Goal: Task Accomplishment & Management: Manage account settings

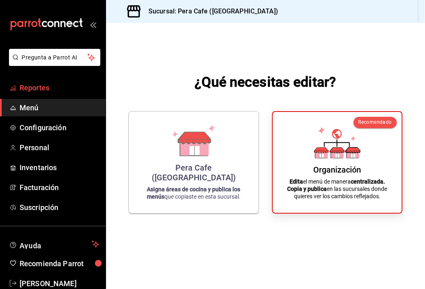
click at [33, 93] on link "Reportes" at bounding box center [53, 88] width 106 height 18
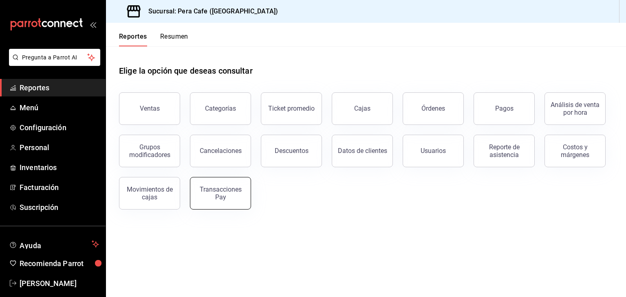
click at [209, 199] on div "Transacciones Pay" at bounding box center [220, 193] width 51 height 15
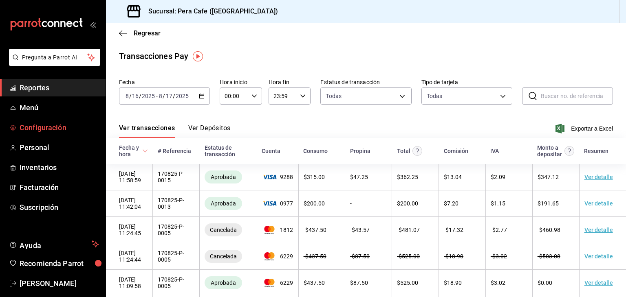
click at [75, 125] on span "Configuración" at bounding box center [59, 127] width 79 height 11
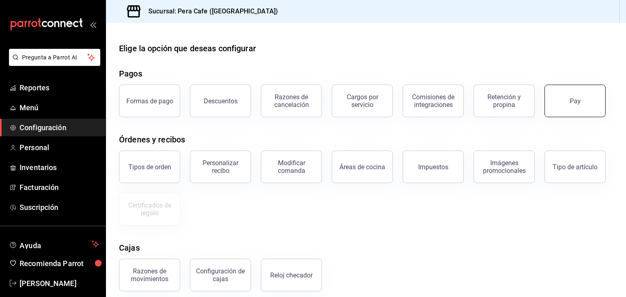
click at [424, 105] on button "Pay" at bounding box center [574, 101] width 61 height 33
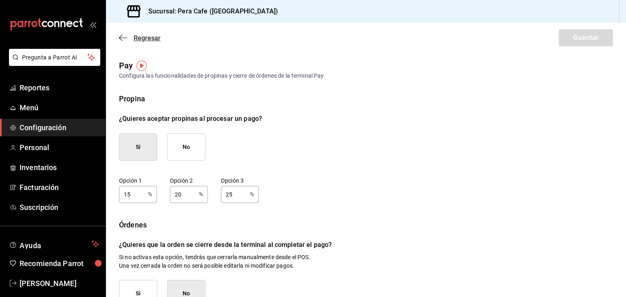
click at [123, 38] on icon "button" at bounding box center [123, 37] width 8 height 7
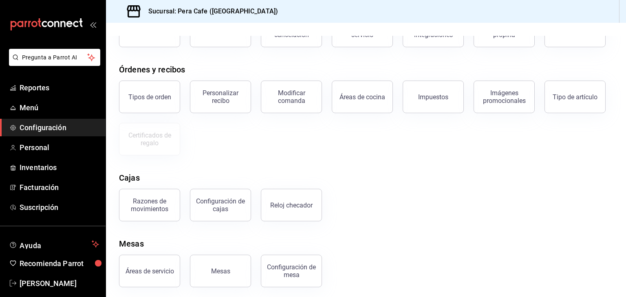
scroll to position [73, 0]
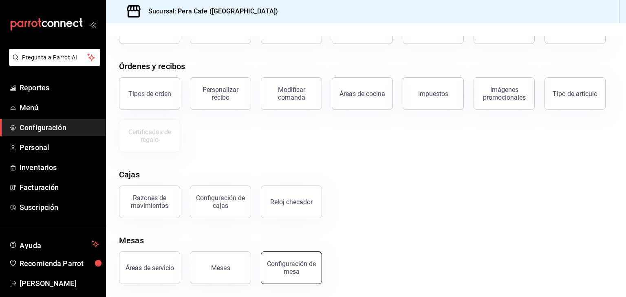
click at [302, 274] on div "Configuración de mesa" at bounding box center [291, 267] width 51 height 15
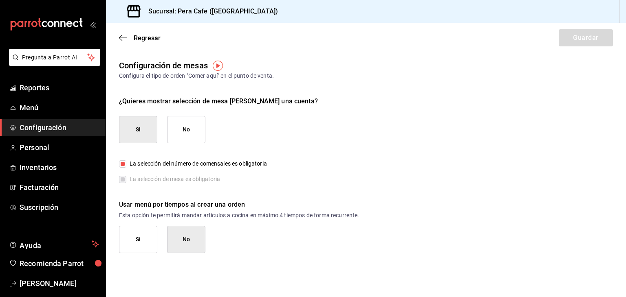
drag, startPoint x: 302, startPoint y: 274, endPoint x: 331, endPoint y: 65, distance: 211.3
click at [331, 65] on div "Configuración de mesas Configura el tipo de orden "[PERSON_NAME] aquí" en el pu…" at bounding box center [366, 69] width 520 height 21
click at [121, 36] on icon "button" at bounding box center [120, 38] width 3 height 6
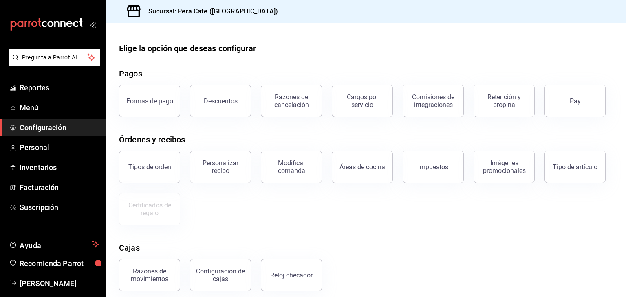
scroll to position [73, 0]
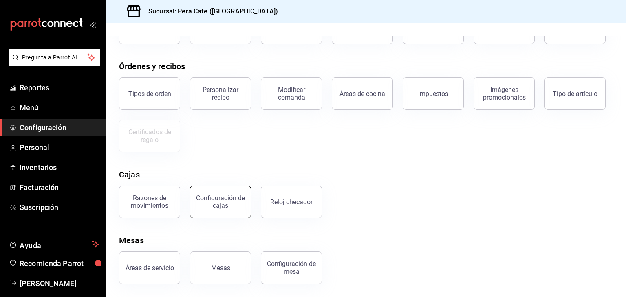
click at [227, 203] on div "Configuración de cajas" at bounding box center [220, 201] width 51 height 15
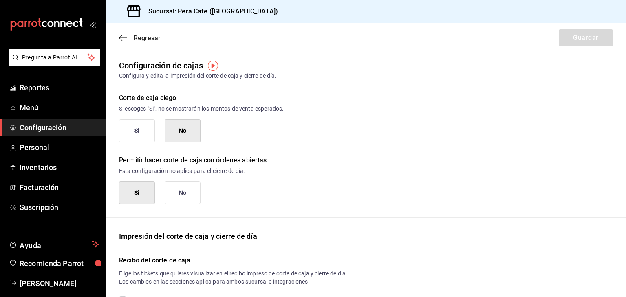
click at [124, 40] on icon "button" at bounding box center [123, 37] width 8 height 7
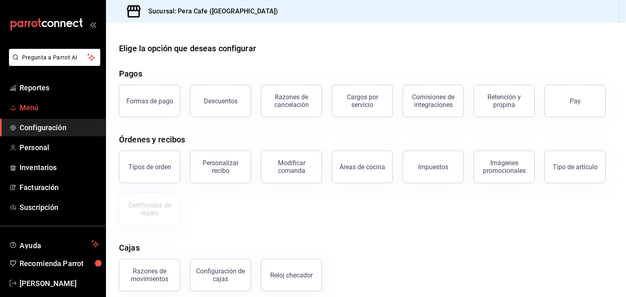
click at [57, 107] on span "Menú" at bounding box center [59, 107] width 79 height 11
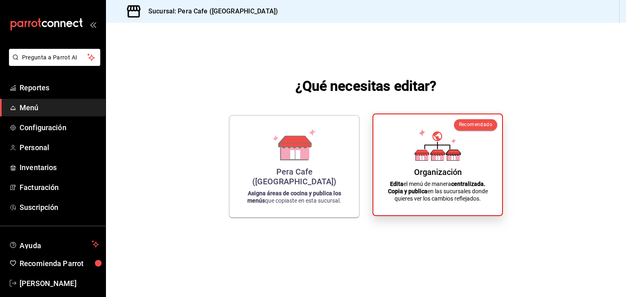
click at [424, 159] on icon at bounding box center [438, 157] width 13 height 8
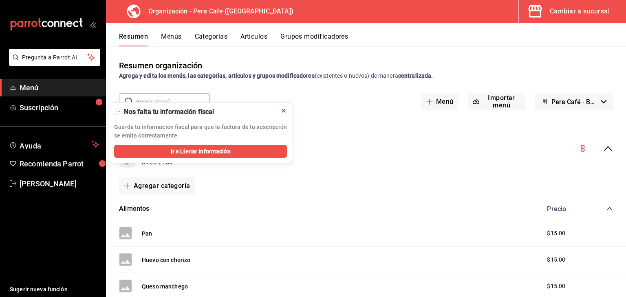
click at [285, 108] on icon at bounding box center [283, 111] width 7 height 7
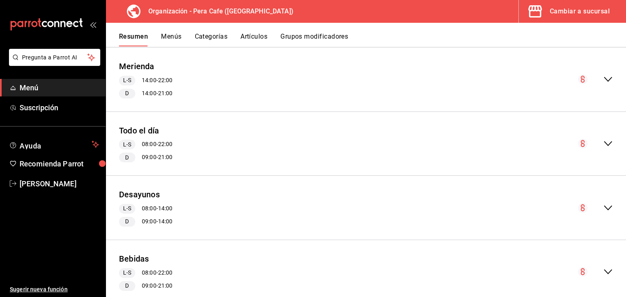
scroll to position [703, 0]
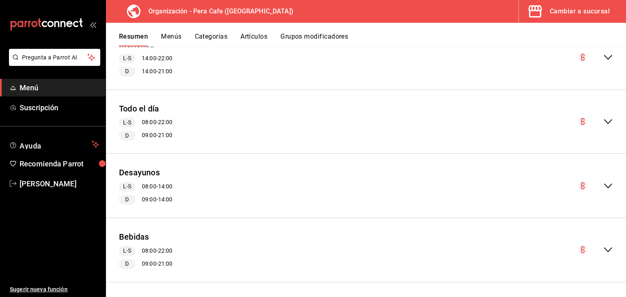
click at [424, 250] on icon "collapse-menu-row" at bounding box center [608, 250] width 10 height 10
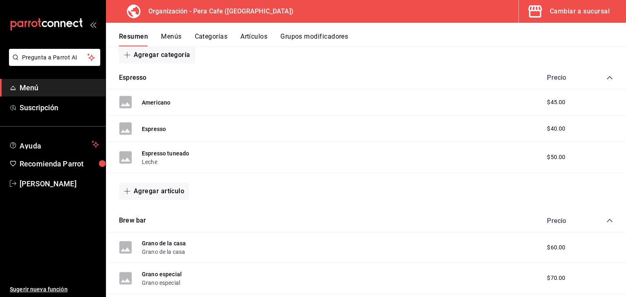
scroll to position [936, 0]
click at [308, 34] on button "Grupos modificadores" at bounding box center [314, 40] width 68 height 14
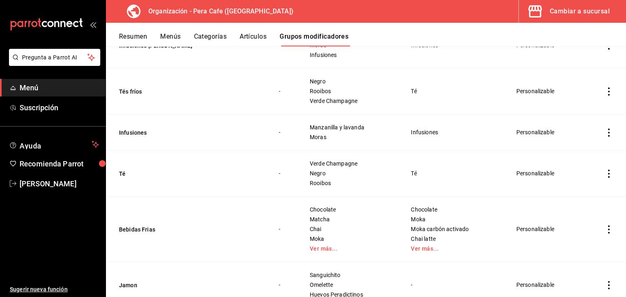
scroll to position [546, 0]
click at [424, 229] on icon "actions" at bounding box center [609, 230] width 8 height 8
click at [424, 248] on li "Editar" at bounding box center [570, 242] width 49 height 17
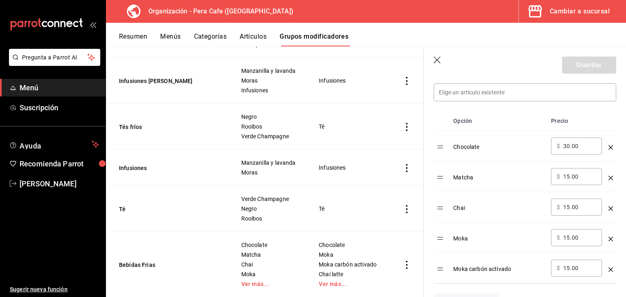
scroll to position [236, 0]
click at [424, 152] on table "Opción Precio Chocolate ​ $ 30.00 ​ Matcha ​ $ 15.00 ​ Chai ​ $ 15.00 ​ Moka ​ …" at bounding box center [525, 198] width 183 height 172
click at [424, 146] on table "Opción Precio Chocolate ​ $ 30.00 ​ Matcha ​ $ 15.00 ​ Chai ​ $ 15.00 ​ Moka ​ …" at bounding box center [525, 198] width 183 height 172
click at [424, 156] on td "optionsTable" at bounding box center [442, 147] width 16 height 31
click at [424, 150] on table "Opción Precio Chocolate ​ $ 30.00 ​ Matcha ​ $ 15.00 ​ Chai ​ $ 15.00 ​ Moka ​ …" at bounding box center [525, 198] width 183 height 172
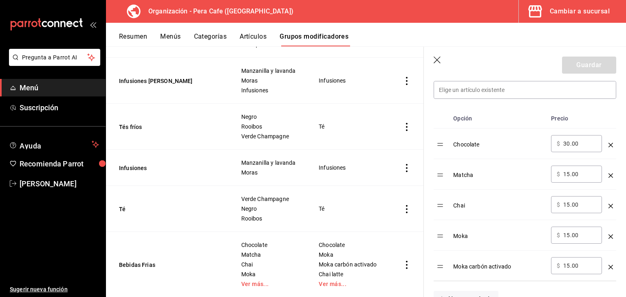
scroll to position [240, 0]
click at [424, 145] on icon "optionsTable" at bounding box center [610, 145] width 4 height 4
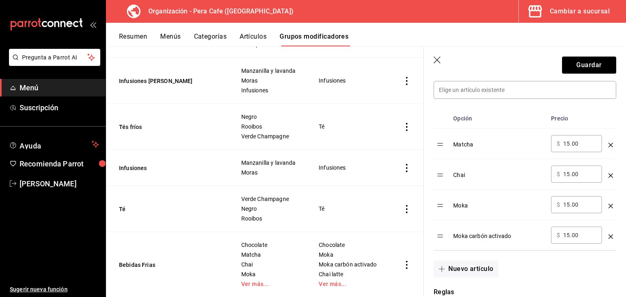
click at [424, 145] on icon "optionsTable" at bounding box center [610, 145] width 4 height 4
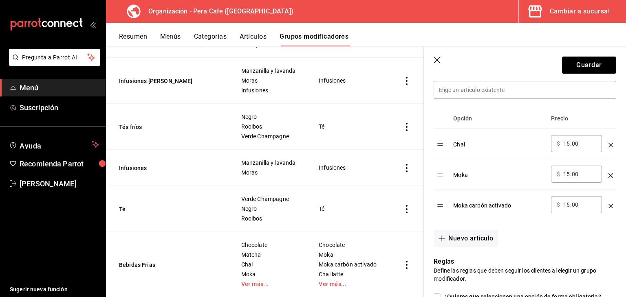
click at [424, 145] on icon "optionsTable" at bounding box center [610, 145] width 4 height 4
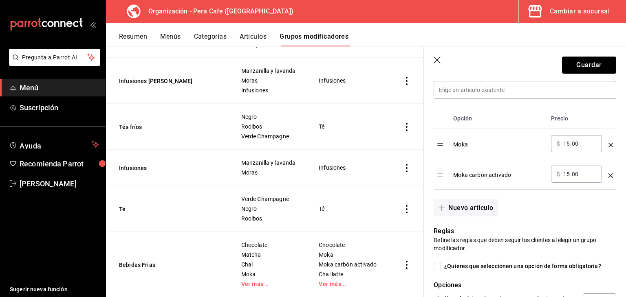
click at [424, 145] on icon "optionsTable" at bounding box center [610, 145] width 4 height 4
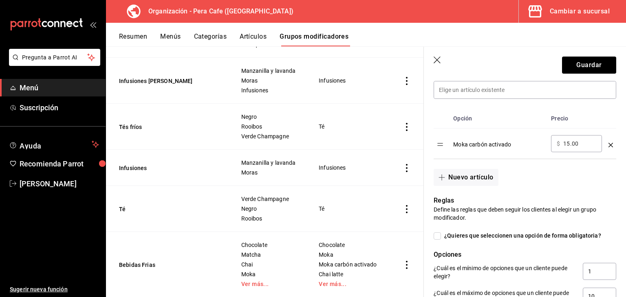
click at [424, 145] on icon "optionsTable" at bounding box center [610, 145] width 4 height 4
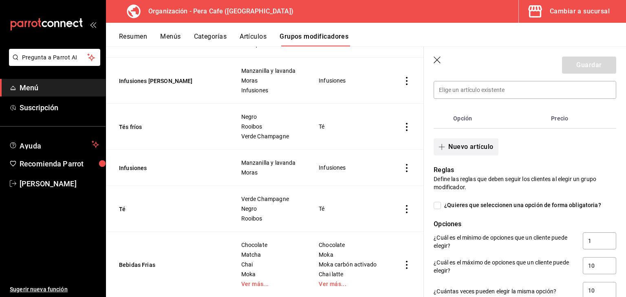
click at [424, 150] on button "Nuevo artículo" at bounding box center [466, 147] width 64 height 17
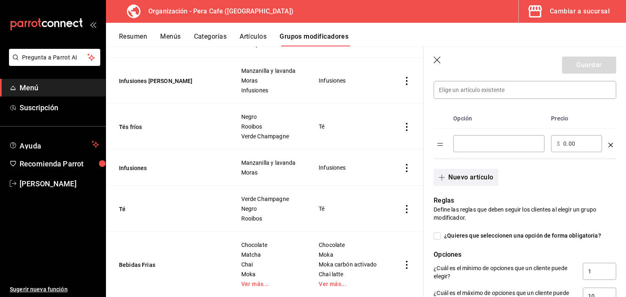
click at [424, 150] on div "​" at bounding box center [498, 143] width 91 height 17
type input "Chocolate"
click at [424, 146] on input "0.00" at bounding box center [579, 144] width 33 height 8
click at [424, 144] on input "0.00" at bounding box center [579, 144] width 33 height 8
click at [424, 144] on input "optionsTable" at bounding box center [579, 144] width 33 height 8
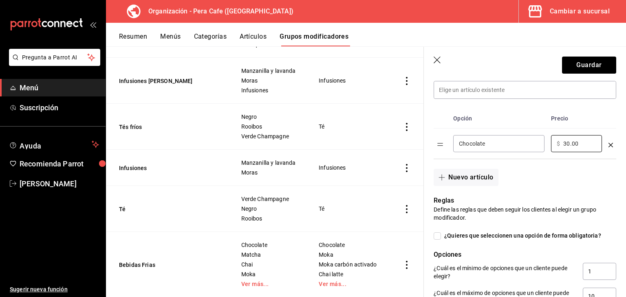
type input "30.00"
click at [424, 144] on input "Chocolate" at bounding box center [499, 144] width 80 height 8
click at [424, 178] on button "Nuevo artículo" at bounding box center [466, 177] width 64 height 17
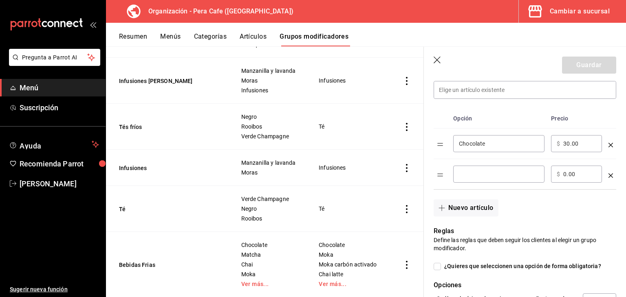
click at [424, 178] on div "​" at bounding box center [498, 174] width 91 height 17
type input "Frio"
click at [424, 172] on input "0.00" at bounding box center [579, 174] width 33 height 8
type input "0.00"
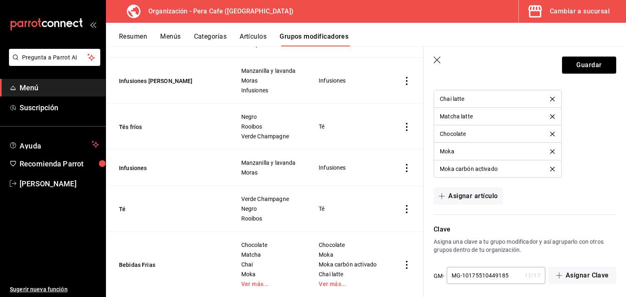
scroll to position [569, 0]
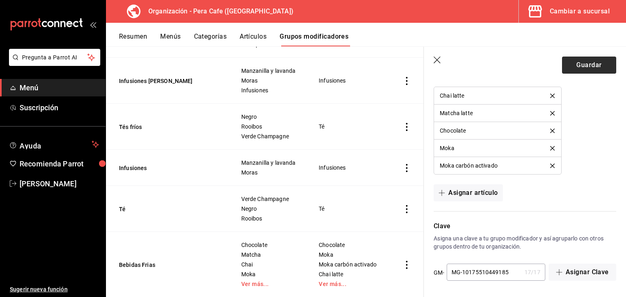
type input "15.00"
click at [424, 64] on button "Guardar" at bounding box center [589, 65] width 54 height 17
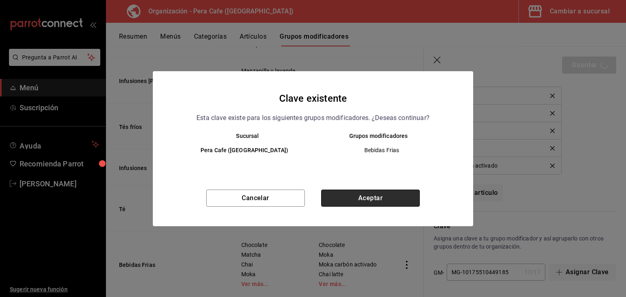
click at [401, 201] on button "Aceptar" at bounding box center [370, 198] width 99 height 17
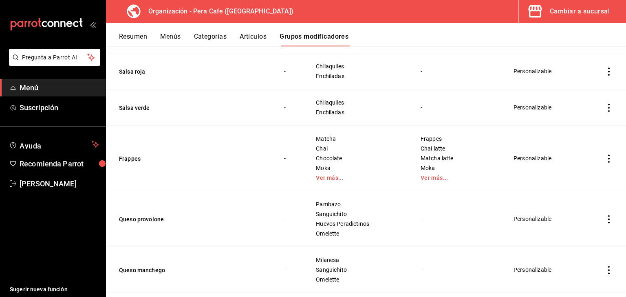
scroll to position [1087, 0]
click at [424, 157] on icon "actions" at bounding box center [609, 159] width 8 height 8
click at [424, 178] on span "Editar" at bounding box center [578, 176] width 21 height 9
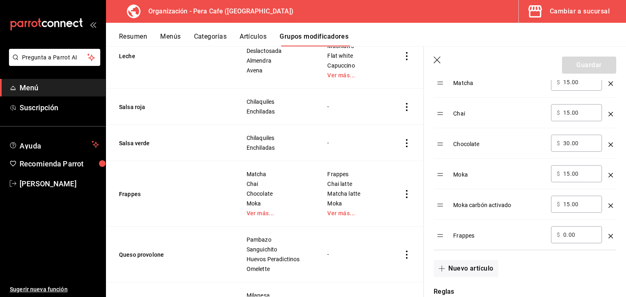
scroll to position [316, 0]
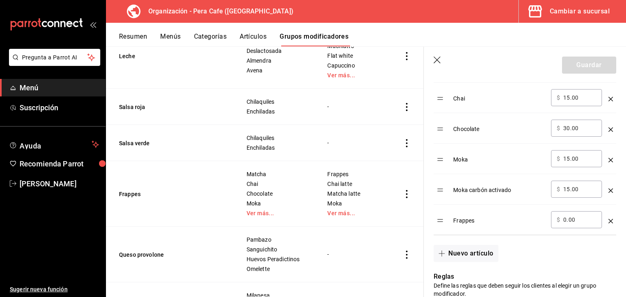
click at [424, 218] on input "0.00" at bounding box center [579, 220] width 33 height 8
type input "15.00"
click at [424, 220] on div "Frappes" at bounding box center [498, 218] width 91 height 13
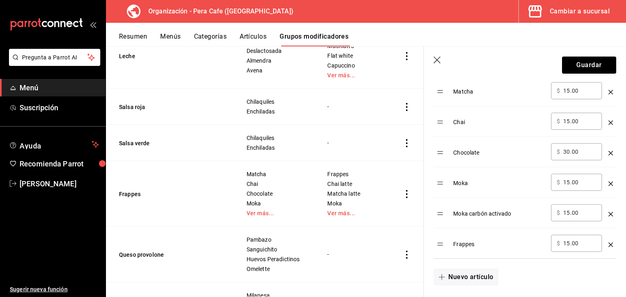
scroll to position [268, 0]
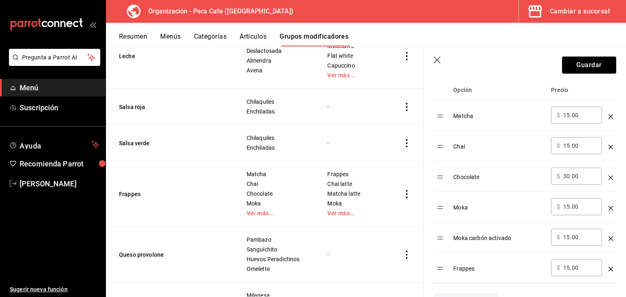
click at [424, 114] on div "optionsTable" at bounding box center [610, 113] width 4 height 13
click at [424, 116] on icon "optionsTable" at bounding box center [610, 117] width 4 height 4
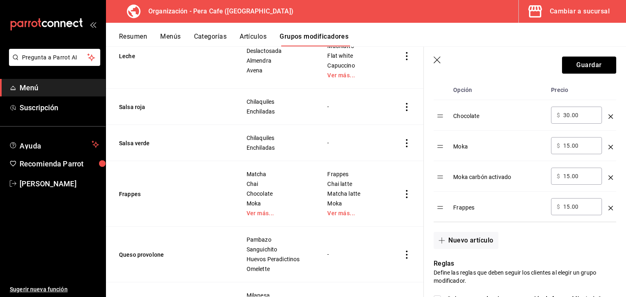
click at [424, 145] on icon "optionsTable" at bounding box center [610, 147] width 4 height 4
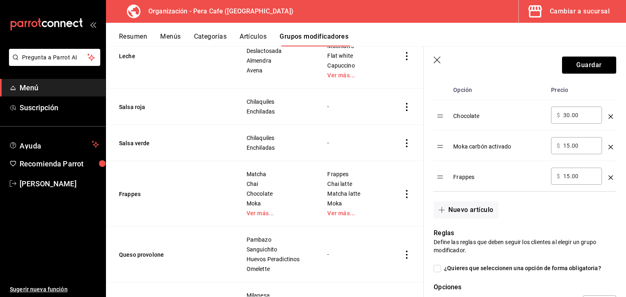
click at [424, 146] on icon "optionsTable" at bounding box center [610, 147] width 4 height 4
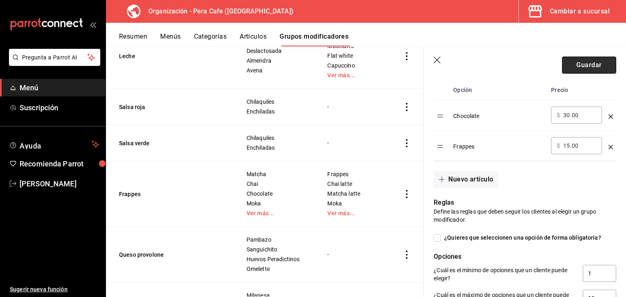
click at [424, 67] on button "Guardar" at bounding box center [589, 65] width 54 height 17
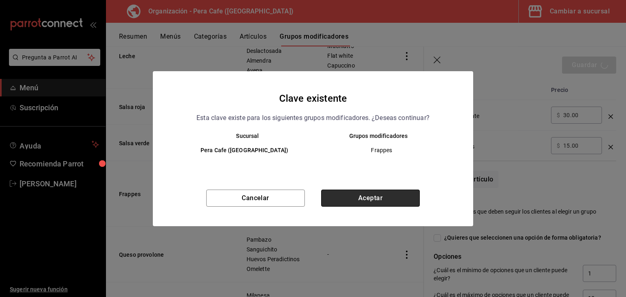
click at [373, 195] on button "Aceptar" at bounding box center [370, 198] width 99 height 17
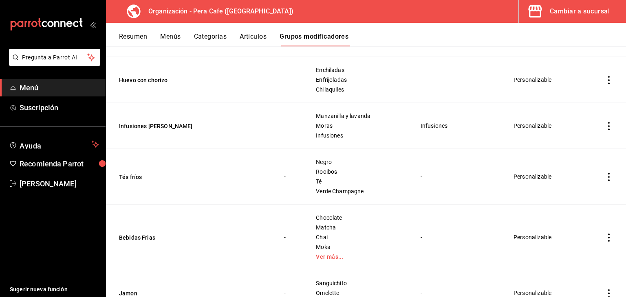
scroll to position [1485, 0]
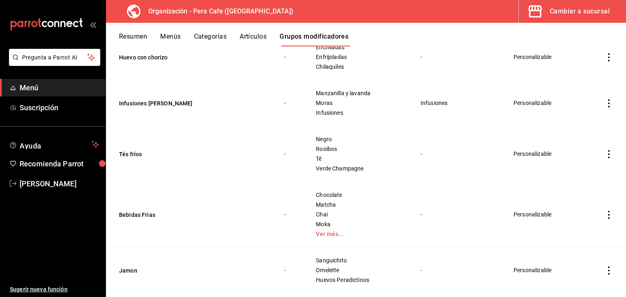
click at [424, 211] on icon "actions" at bounding box center [609, 215] width 8 height 8
click at [424, 234] on span "Editar" at bounding box center [578, 231] width 21 height 9
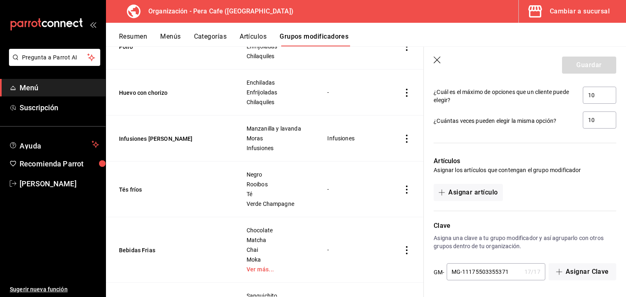
scroll to position [563, 0]
click at [424, 192] on button "Asignar artículo" at bounding box center [468, 192] width 69 height 17
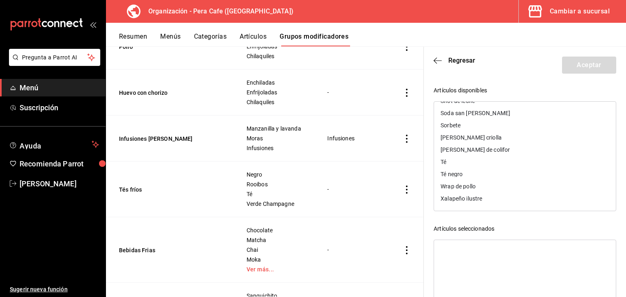
scroll to position [84, 0]
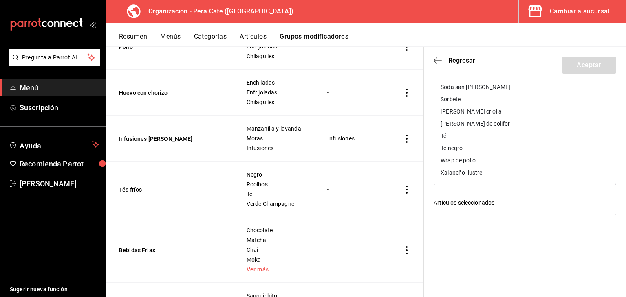
click at [424, 196] on div "Artículos disponibles Aerocano Affogatto Agua Agua mineral Americano Capuccino …" at bounding box center [525, 190] width 183 height 261
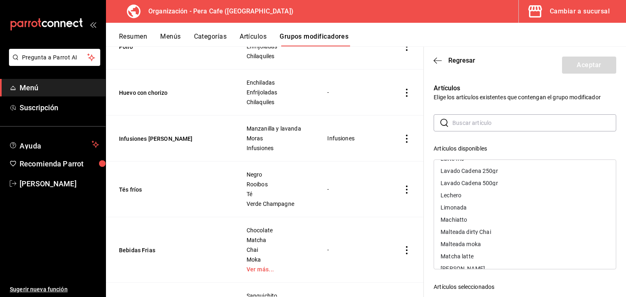
scroll to position [585, 0]
click at [424, 259] on div "Matcha latte" at bounding box center [457, 257] width 33 height 6
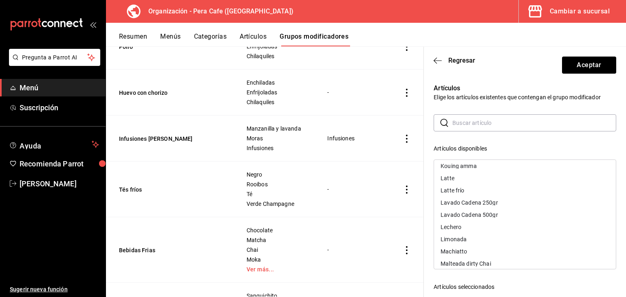
scroll to position [551, 0]
click at [424, 123] on input "text" at bounding box center [534, 123] width 164 height 16
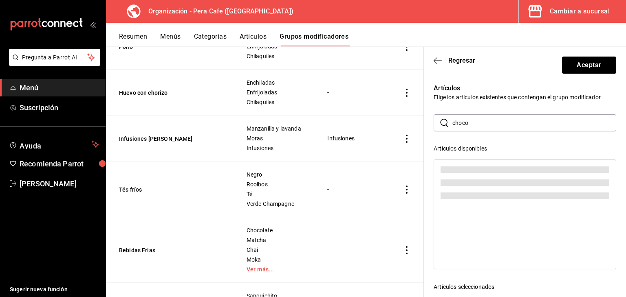
scroll to position [0, 0]
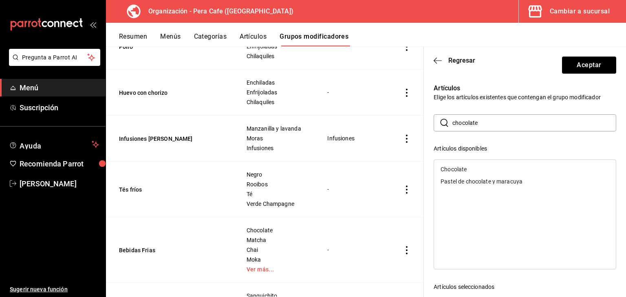
click at [424, 167] on div "Chocolate" at bounding box center [454, 170] width 26 height 6
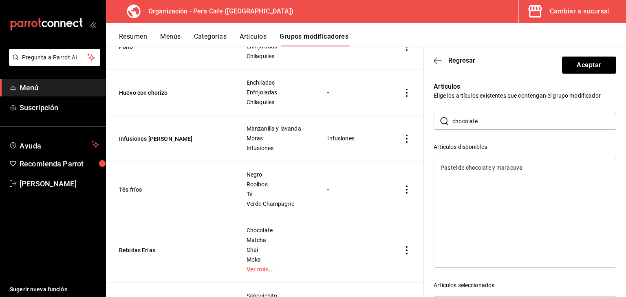
scroll to position [0, 0]
click at [424, 125] on input "chocolate" at bounding box center [534, 123] width 164 height 16
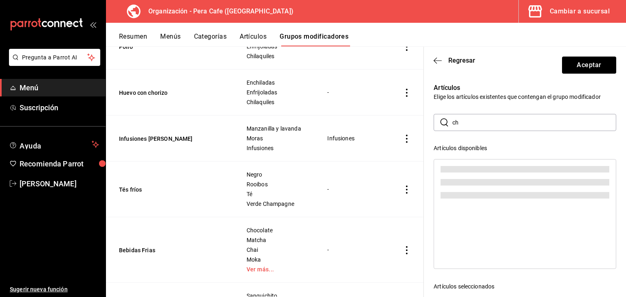
type input "c"
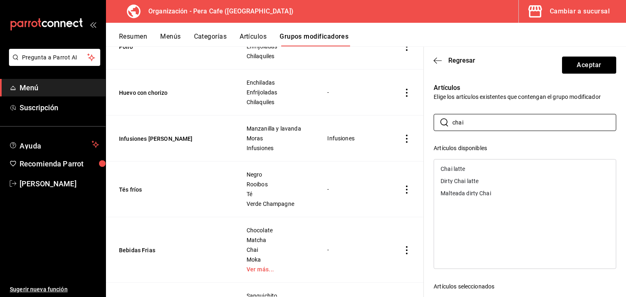
type input "chai"
click at [424, 170] on div "Chai latte" at bounding box center [525, 169] width 182 height 12
click at [424, 168] on div "Dirty Chai latte" at bounding box center [525, 169] width 182 height 12
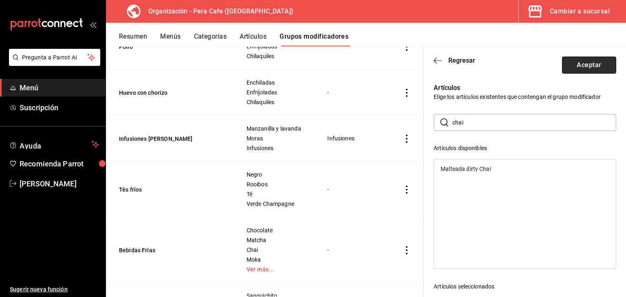
click at [424, 62] on button "Aceptar" at bounding box center [589, 65] width 54 height 17
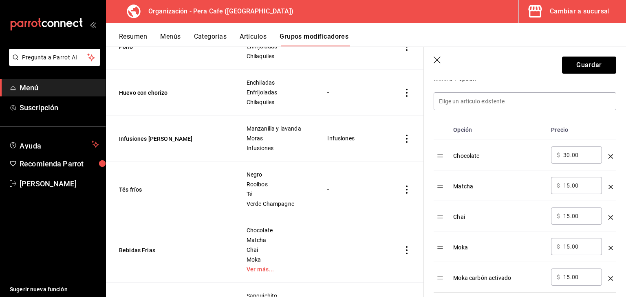
scroll to position [288, 0]
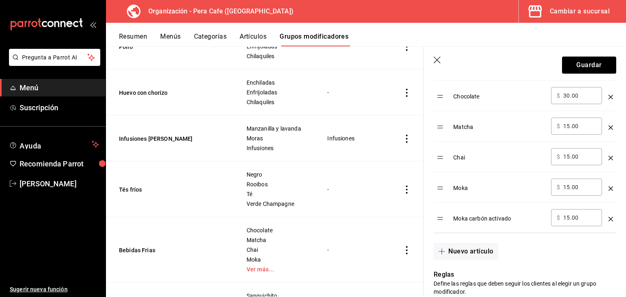
click at [424, 128] on icon "optionsTable" at bounding box center [610, 128] width 4 height 4
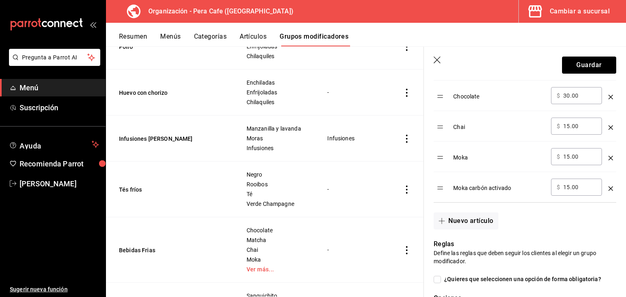
click at [424, 128] on icon "optionsTable" at bounding box center [610, 128] width 4 height 4
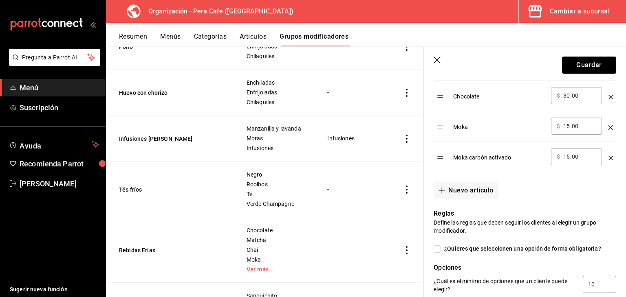
click at [424, 128] on icon "optionsTable" at bounding box center [610, 128] width 4 height 4
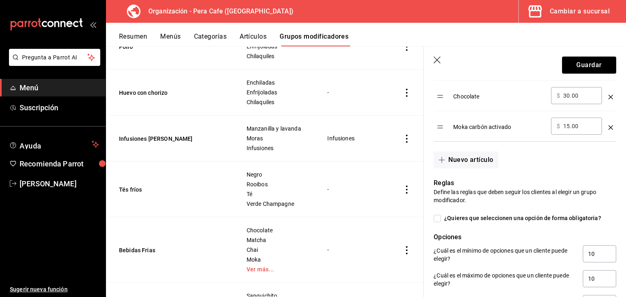
click at [424, 128] on icon "optionsTable" at bounding box center [610, 128] width 4 height 4
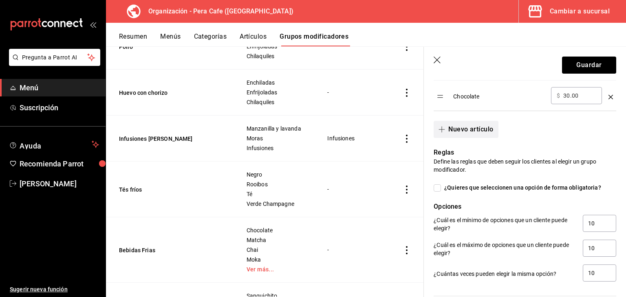
click at [424, 129] on button "Nuevo artículo" at bounding box center [466, 129] width 64 height 17
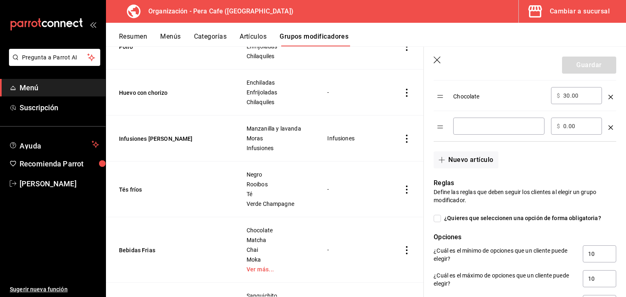
click at [424, 129] on input "optionsTable" at bounding box center [499, 126] width 80 height 8
type input "S"
type input "Frio"
click at [424, 126] on input "0.00" at bounding box center [579, 126] width 33 height 8
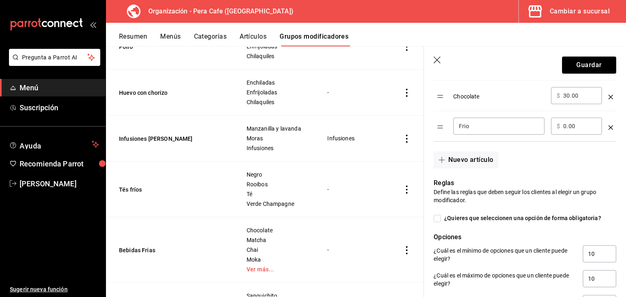
type input "0.00"
type input "15.00"
click at [424, 67] on button "Guardar" at bounding box center [589, 65] width 54 height 17
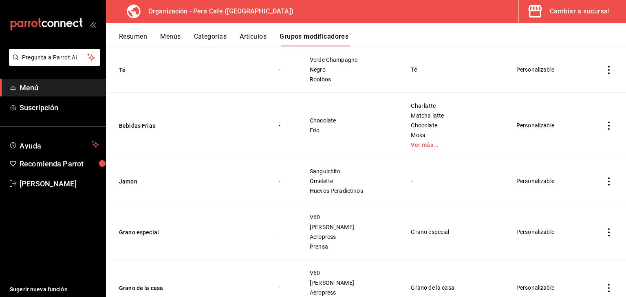
scroll to position [650, 0]
click at [424, 124] on icon "actions" at bounding box center [609, 126] width 8 height 8
click at [424, 142] on span "Editar" at bounding box center [578, 144] width 21 height 9
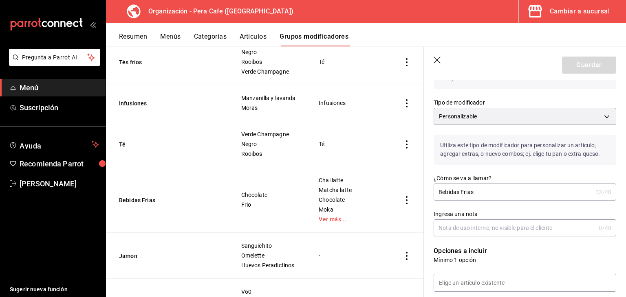
scroll to position [610, 0]
click at [403, 200] on icon "actions" at bounding box center [407, 201] width 8 height 8
click at [374, 217] on span "Editar" at bounding box center [376, 218] width 21 height 9
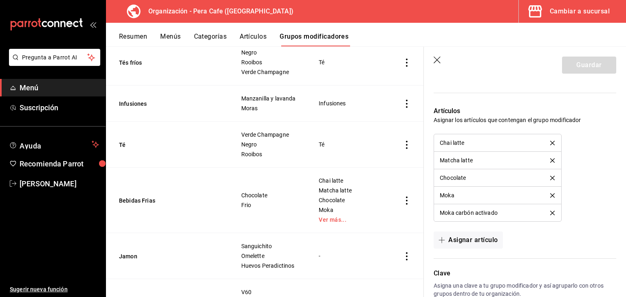
scroll to position [522, 0]
click at [424, 143] on icon "delete" at bounding box center [552, 143] width 4 height 4
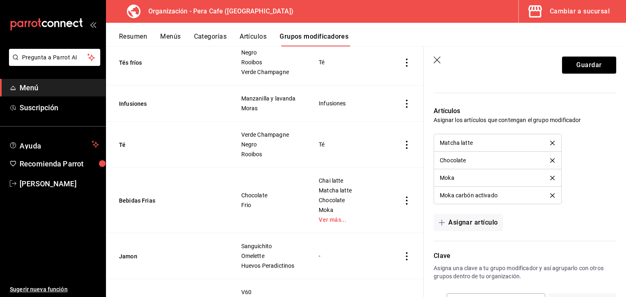
click at [424, 143] on icon "delete" at bounding box center [552, 143] width 4 height 4
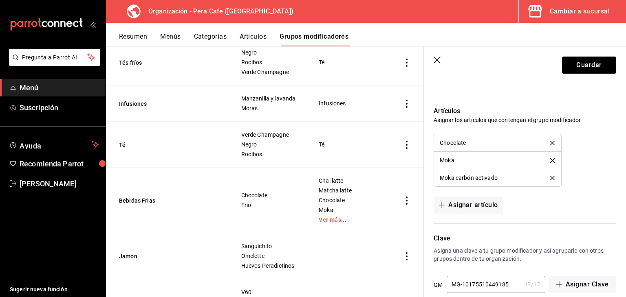
click at [424, 143] on icon "delete" at bounding box center [552, 143] width 4 height 4
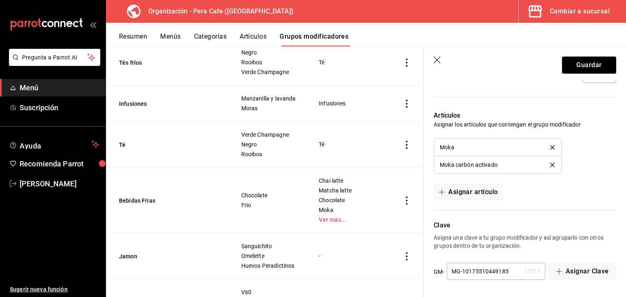
scroll to position [517, 0]
click at [424, 146] on icon "delete" at bounding box center [552, 148] width 4 height 4
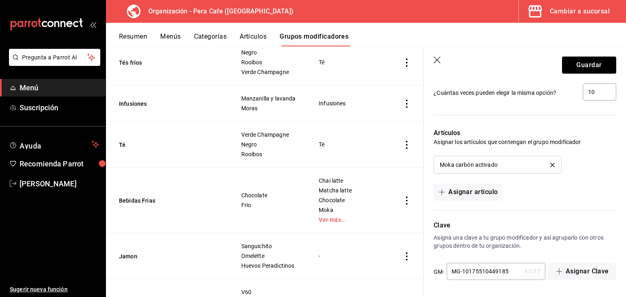
scroll to position [499, 0]
click at [424, 161] on li "Moka carbón activado" at bounding box center [497, 165] width 127 height 17
click at [424, 163] on icon "delete" at bounding box center [552, 165] width 4 height 4
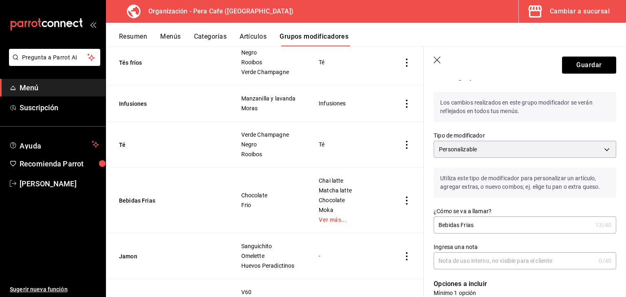
scroll to position [0, 0]
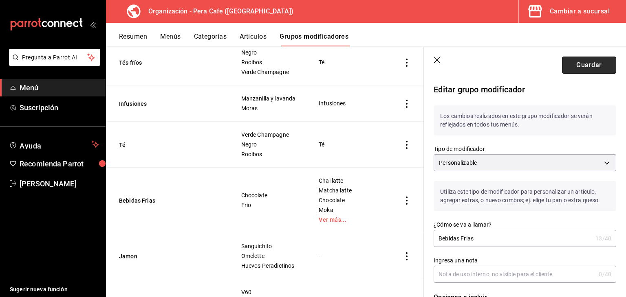
click at [424, 60] on button "Guardar" at bounding box center [589, 65] width 54 height 17
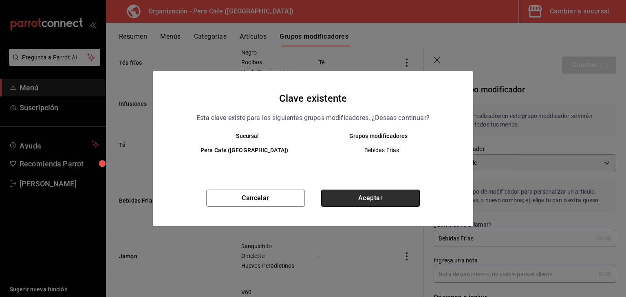
click at [363, 194] on button "Aceptar" at bounding box center [370, 198] width 99 height 17
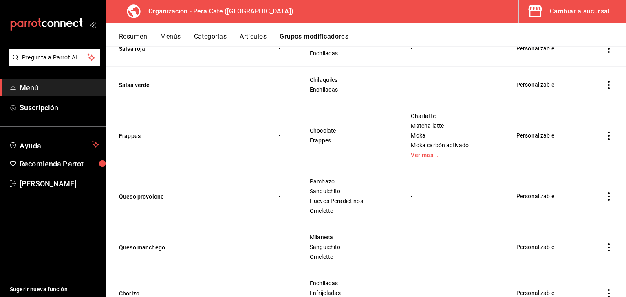
scroll to position [1082, 0]
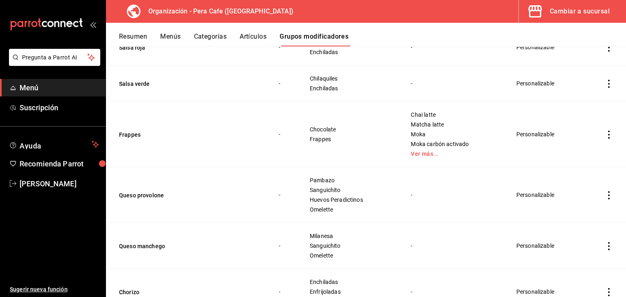
click at [424, 134] on icon "actions" at bounding box center [609, 135] width 8 height 8
click at [424, 152] on span "Editar" at bounding box center [578, 152] width 21 height 9
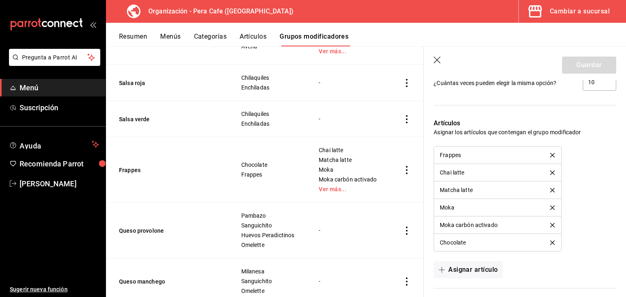
scroll to position [511, 0]
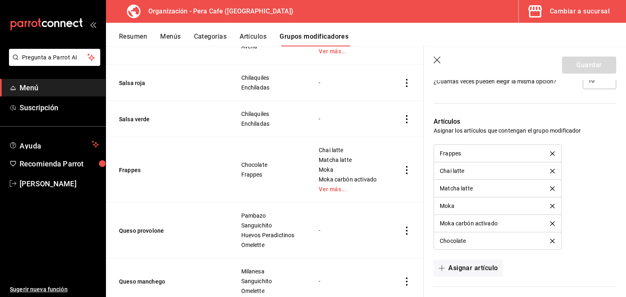
click at [424, 152] on icon "delete" at bounding box center [552, 154] width 4 height 4
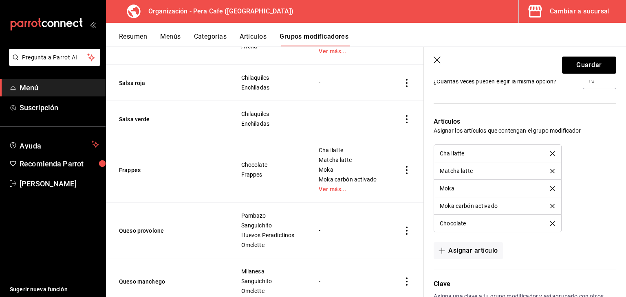
click at [424, 152] on icon "delete" at bounding box center [552, 154] width 4 height 4
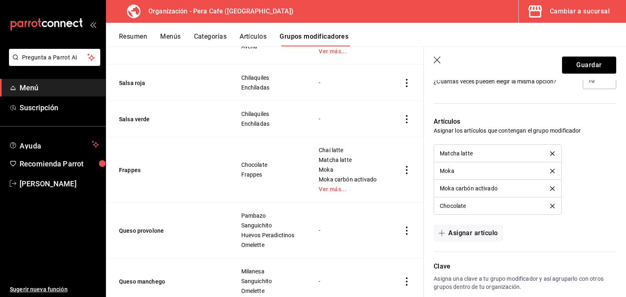
click at [424, 152] on icon "delete" at bounding box center [552, 154] width 4 height 4
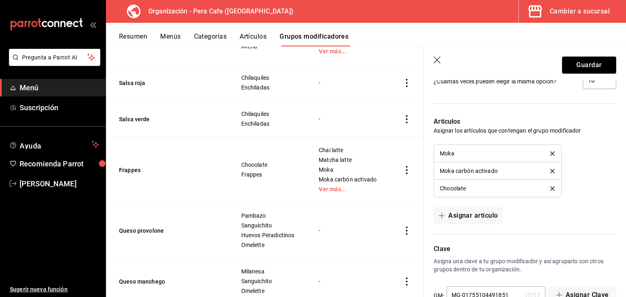
click at [424, 152] on icon "delete" at bounding box center [552, 154] width 4 height 4
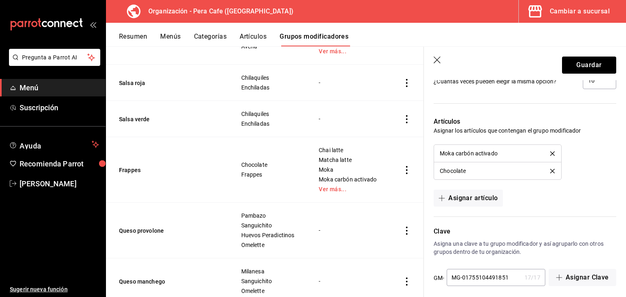
click at [424, 152] on icon "delete" at bounding box center [552, 154] width 4 height 4
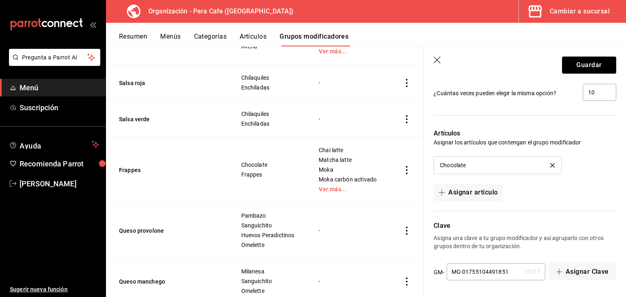
click at [424, 165] on icon "delete" at bounding box center [552, 165] width 4 height 4
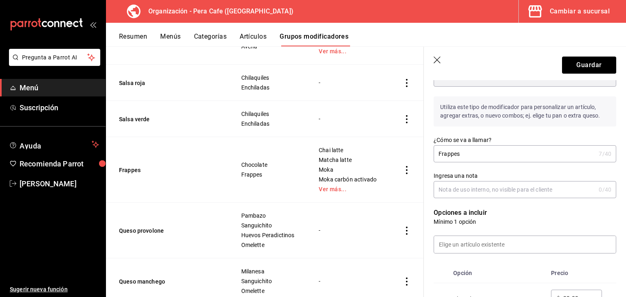
scroll to position [0, 0]
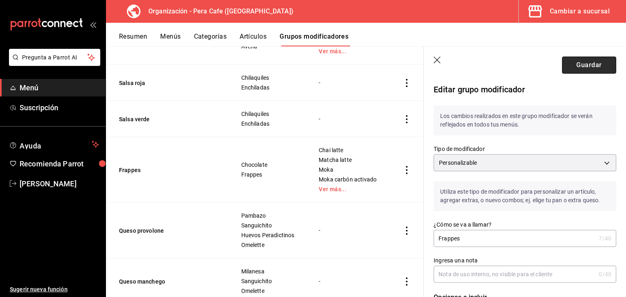
click at [424, 63] on button "Guardar" at bounding box center [589, 65] width 54 height 17
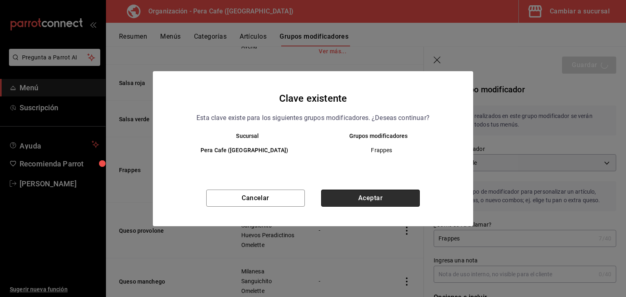
click at [399, 200] on button "Aceptar" at bounding box center [370, 198] width 99 height 17
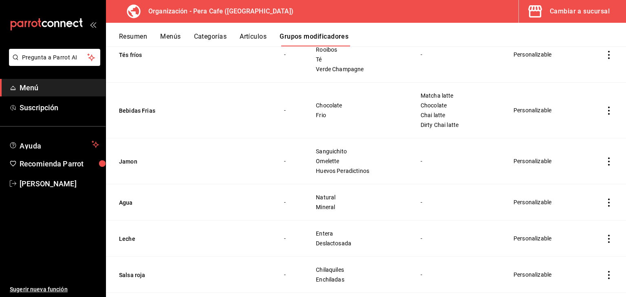
scroll to position [1523, 0]
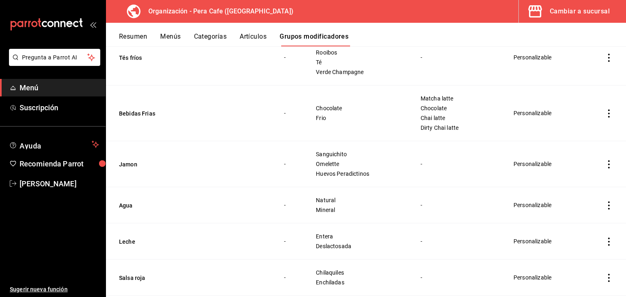
click at [424, 115] on icon "actions" at bounding box center [609, 114] width 2 height 8
click at [424, 131] on span "Editar" at bounding box center [578, 130] width 21 height 9
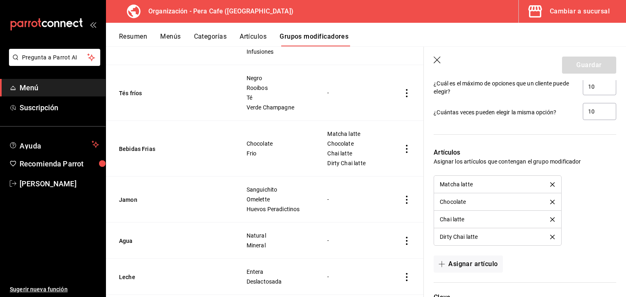
scroll to position [480, 0]
click at [424, 184] on icon "delete" at bounding box center [552, 184] width 4 height 4
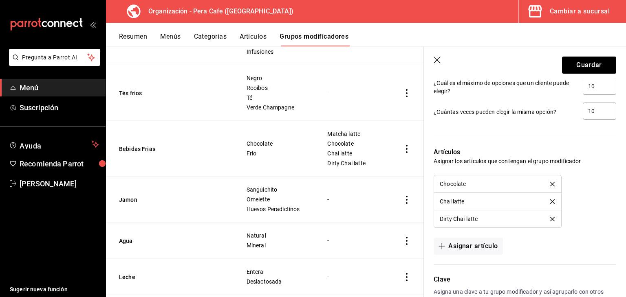
click at [424, 184] on icon "delete" at bounding box center [552, 184] width 4 height 4
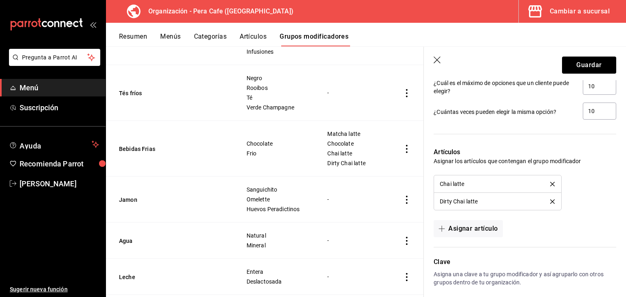
click at [424, 184] on icon "delete" at bounding box center [552, 184] width 4 height 4
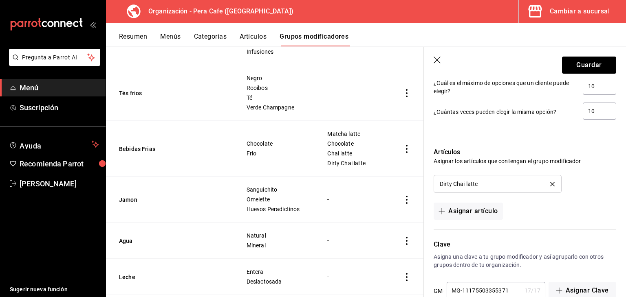
click at [424, 184] on icon "delete" at bounding box center [552, 184] width 4 height 4
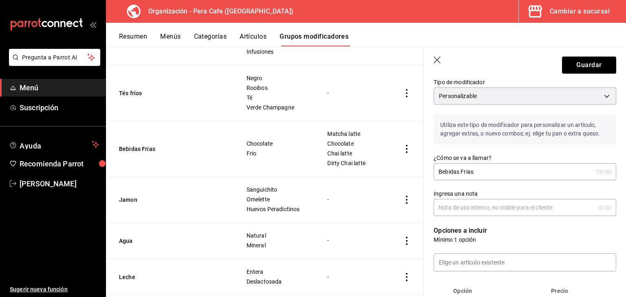
scroll to position [0, 0]
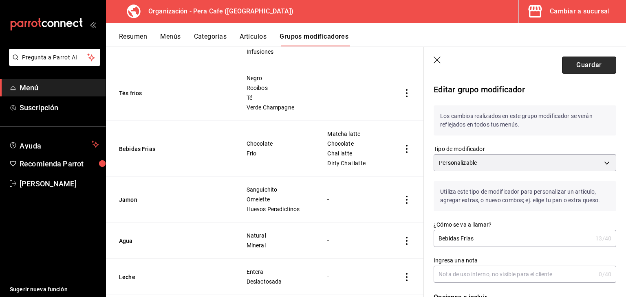
click at [424, 61] on button "Guardar" at bounding box center [589, 65] width 54 height 17
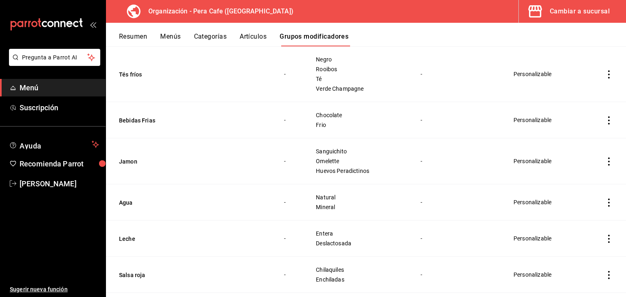
scroll to position [1505, 0]
click at [424, 118] on icon "actions" at bounding box center [609, 121] width 2 height 8
click at [424, 171] on span "Eliminar" at bounding box center [578, 170] width 21 height 7
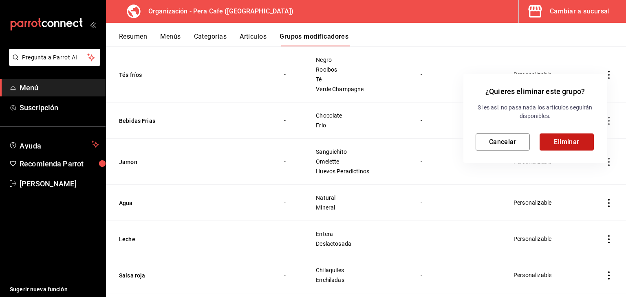
click at [424, 142] on button "Eliminar" at bounding box center [567, 142] width 54 height 17
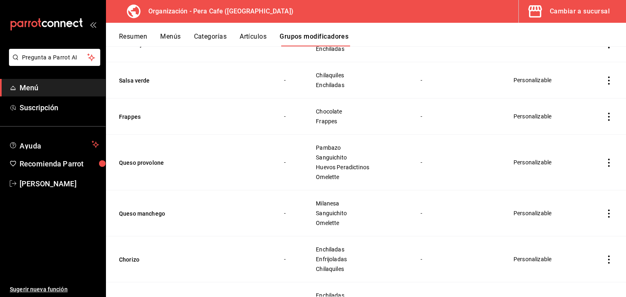
scroll to position [1086, 0]
click at [424, 119] on td "simple table" at bounding box center [609, 116] width 34 height 36
click at [424, 112] on icon "actions" at bounding box center [609, 116] width 2 height 8
click at [424, 111] on div at bounding box center [313, 148] width 626 height 297
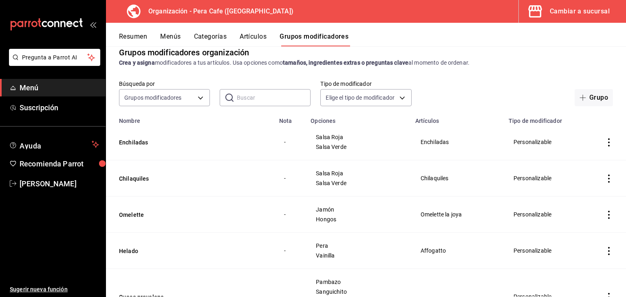
scroll to position [0, 0]
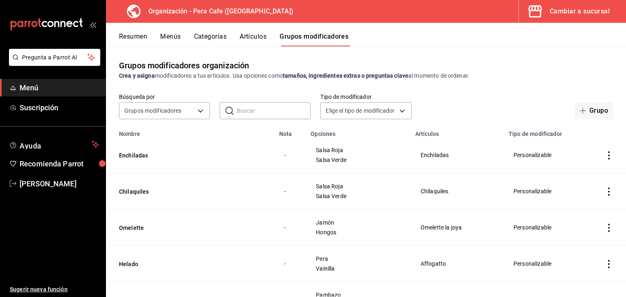
click at [170, 39] on button "Menús" at bounding box center [170, 40] width 20 height 14
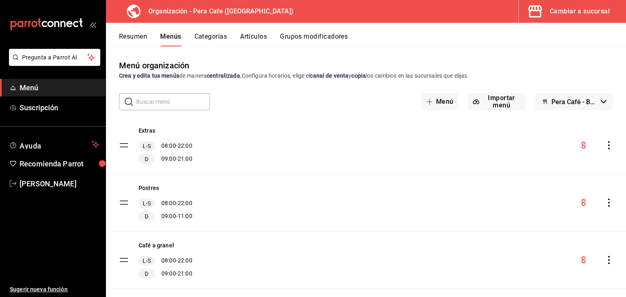
click at [424, 143] on icon "actions" at bounding box center [609, 145] width 8 height 8
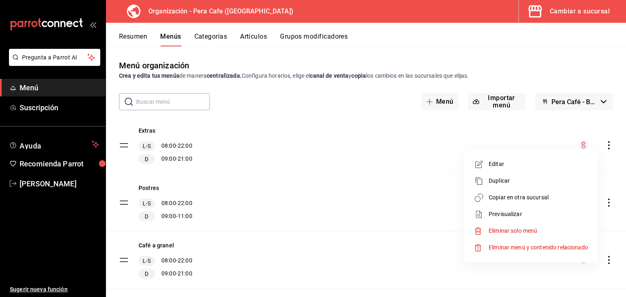
click at [423, 173] on div at bounding box center [313, 148] width 626 height 297
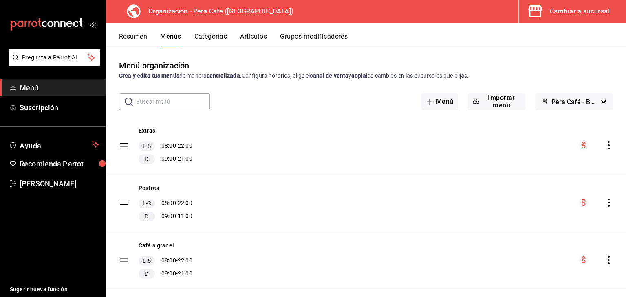
click at [424, 147] on icon "actions" at bounding box center [609, 145] width 8 height 8
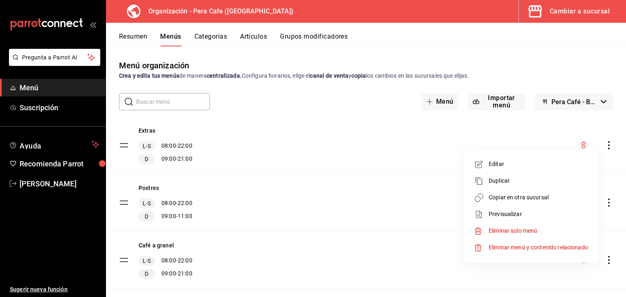
click at [303, 203] on div at bounding box center [313, 148] width 626 height 297
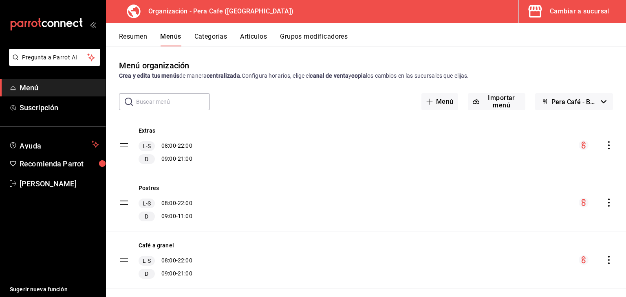
click at [424, 203] on icon "actions" at bounding box center [609, 203] width 8 height 8
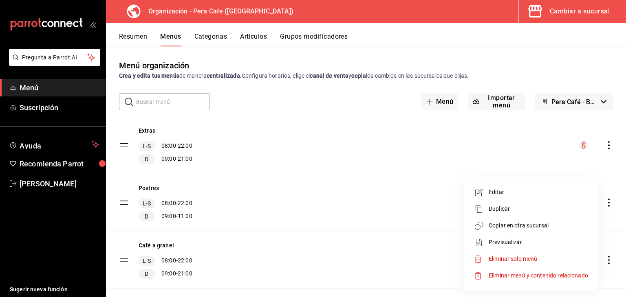
click at [424, 126] on div at bounding box center [313, 148] width 626 height 297
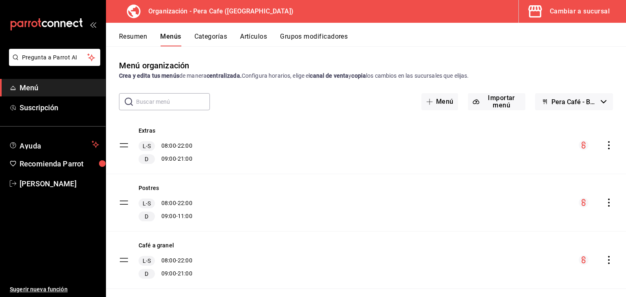
click at [424, 148] on icon "actions" at bounding box center [609, 145] width 8 height 8
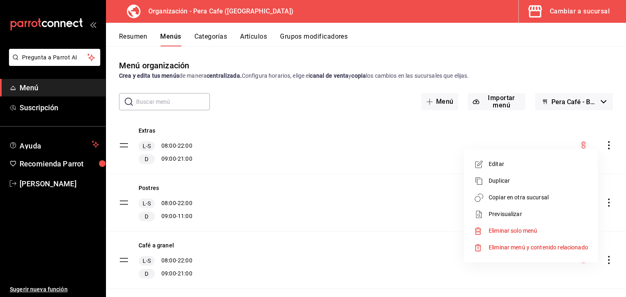
click at [413, 156] on div at bounding box center [313, 148] width 626 height 297
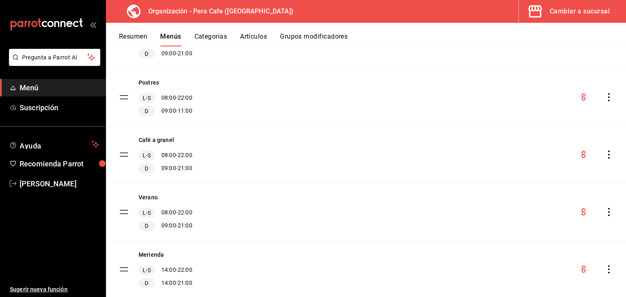
scroll to position [105, 0]
click at [424, 95] on icon "actions" at bounding box center [609, 98] width 8 height 8
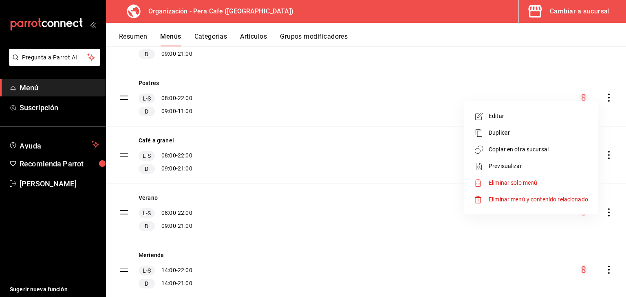
click at [424, 153] on span "Copiar en otra sucursal" at bounding box center [538, 149] width 99 height 9
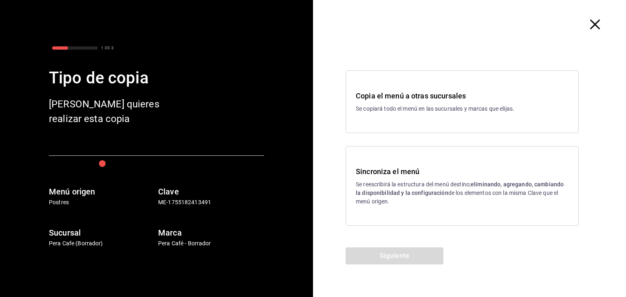
click at [401, 202] on p "Se reescribirá la estructura del menú destino; eliminando, agregando, cambiando…" at bounding box center [462, 194] width 213 height 26
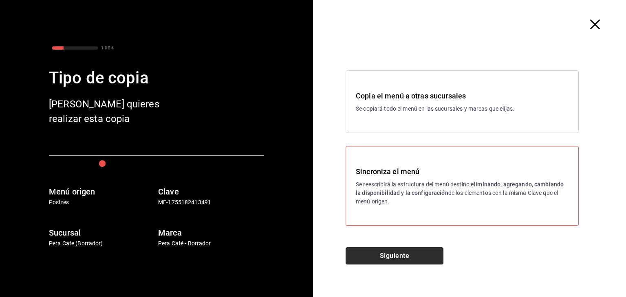
click at [411, 257] on button "Siguiente" at bounding box center [395, 256] width 98 height 17
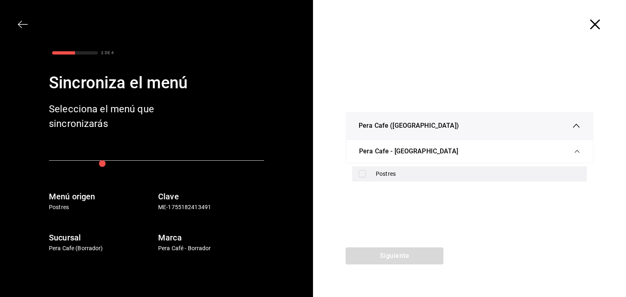
click at [394, 172] on div "Postres" at bounding box center [478, 174] width 205 height 9
checkbox input "true"
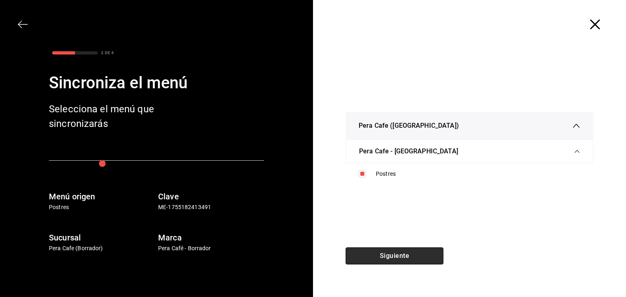
click at [395, 258] on button "Siguiente" at bounding box center [395, 256] width 98 height 17
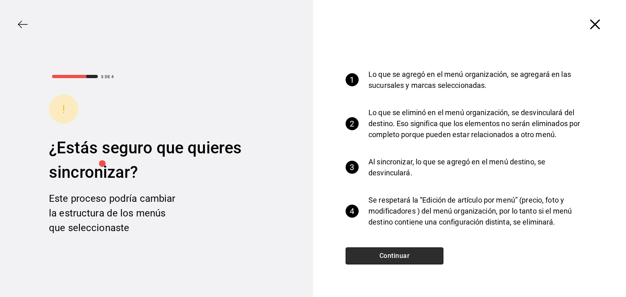
click at [394, 251] on button "Continuar" at bounding box center [395, 256] width 98 height 17
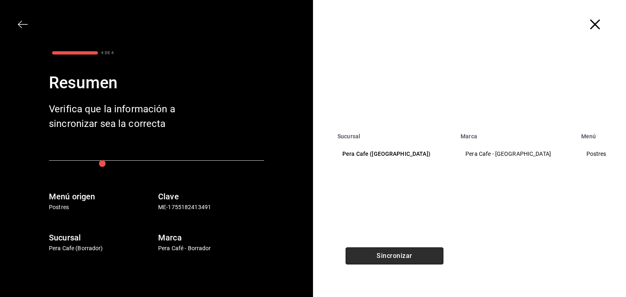
click at [394, 251] on button "Sincronizar" at bounding box center [395, 256] width 98 height 17
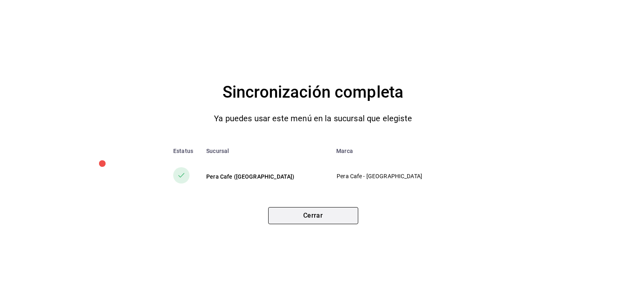
click at [302, 217] on button "Cerrar" at bounding box center [313, 215] width 90 height 17
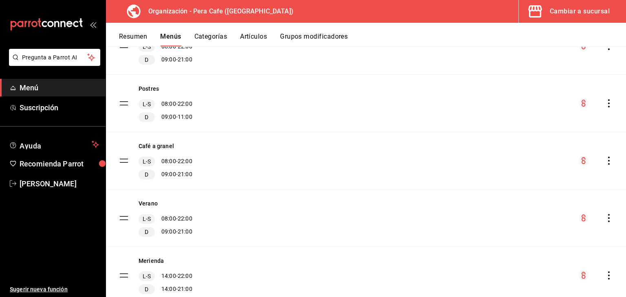
scroll to position [0, 0]
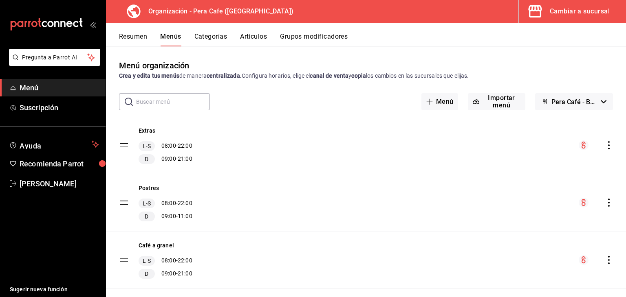
click at [424, 7] on icon "button" at bounding box center [535, 11] width 16 height 16
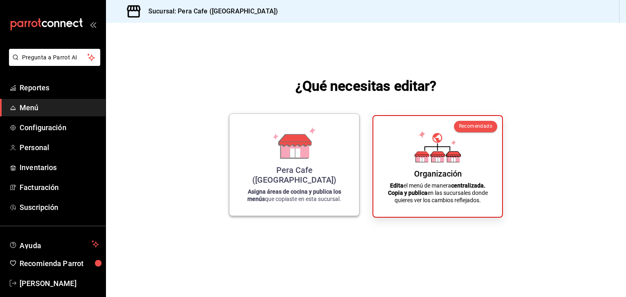
click at [273, 190] on strong "Asigna áreas de cocina y publica los menús" at bounding box center [294, 196] width 94 height 14
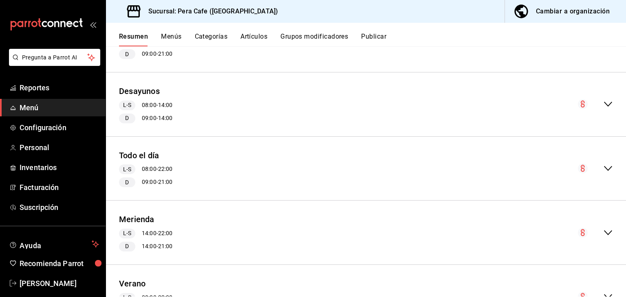
scroll to position [615, 0]
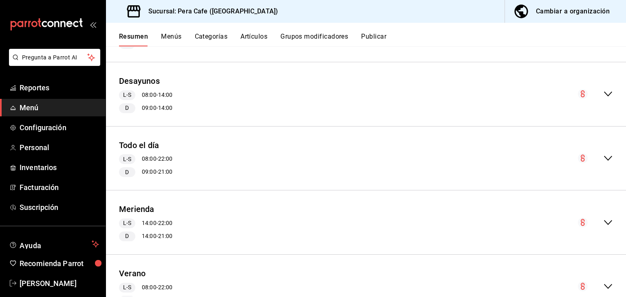
click at [309, 42] on button "Grupos modificadores" at bounding box center [314, 40] width 68 height 14
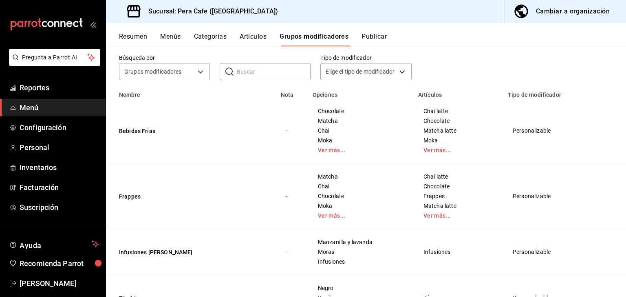
scroll to position [71, 0]
click at [366, 38] on button "Publicar" at bounding box center [373, 40] width 25 height 14
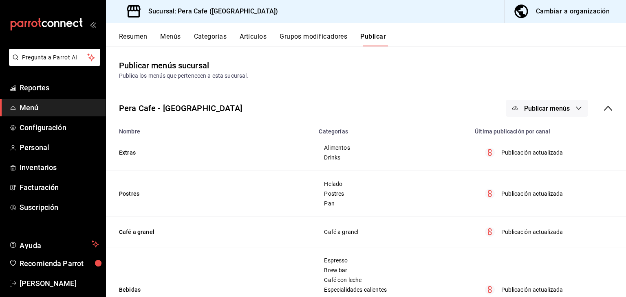
click at [127, 39] on button "Resumen" at bounding box center [133, 40] width 28 height 14
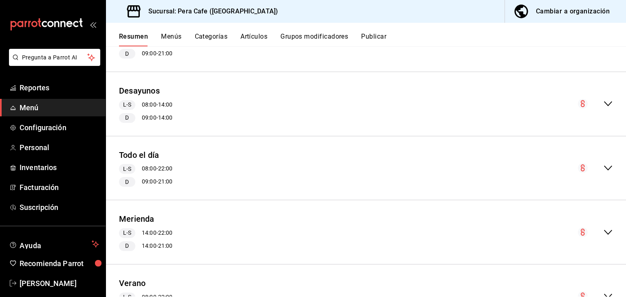
scroll to position [652, 0]
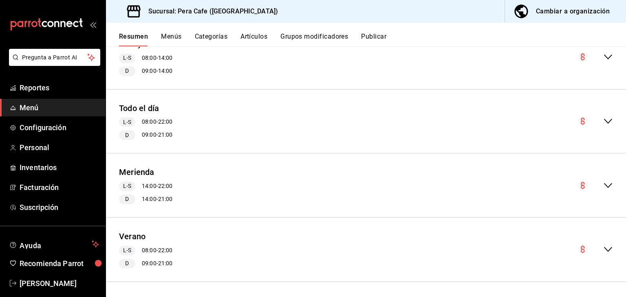
click at [334, 38] on button "Grupos modificadores" at bounding box center [314, 40] width 68 height 14
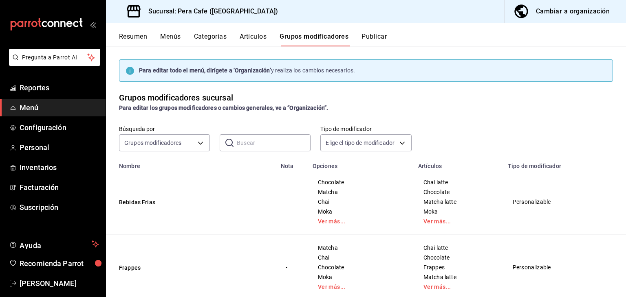
click at [329, 225] on link "Ver más..." at bounding box center [360, 222] width 85 height 6
click at [424, 221] on link "Ver más..." at bounding box center [459, 222] width 68 height 6
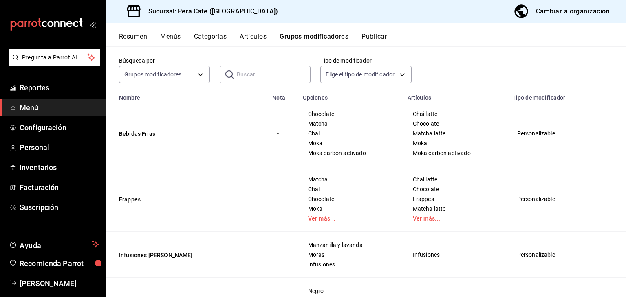
scroll to position [97, 0]
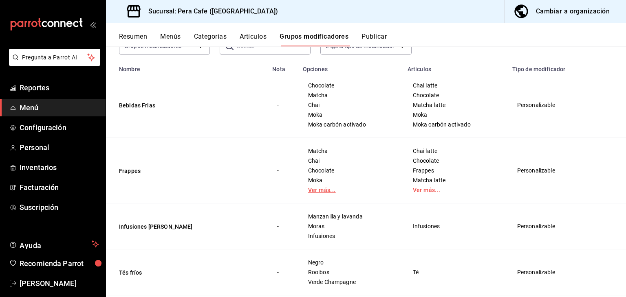
click at [325, 188] on link "Ver más..." at bounding box center [350, 190] width 84 height 6
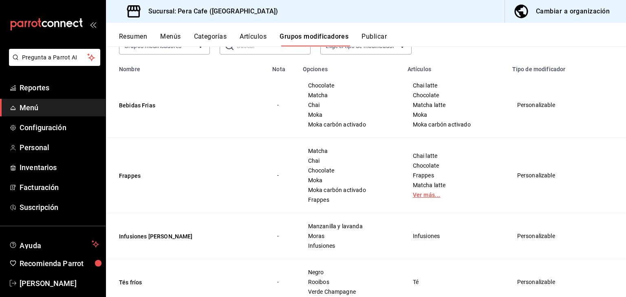
click at [420, 192] on link "Ver más..." at bounding box center [455, 195] width 84 height 6
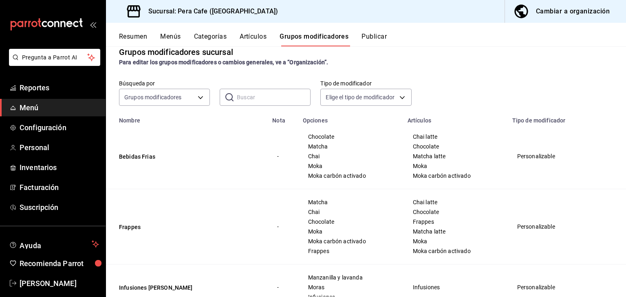
scroll to position [0, 0]
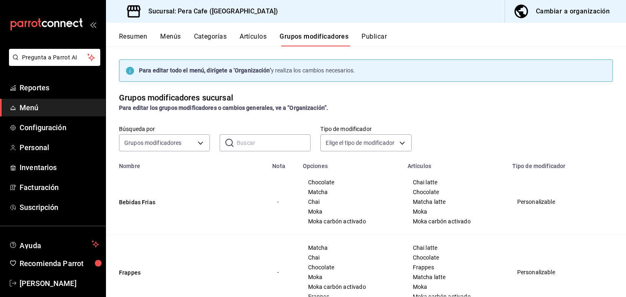
click at [251, 63] on div "Para editar todo el menú, dirígete a ‘Organización’ y realiza los cambios neces…" at bounding box center [366, 70] width 494 height 22
click at [424, 13] on icon "button" at bounding box center [520, 10] width 13 height 13
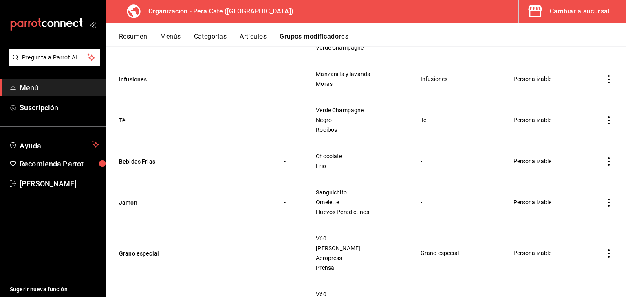
scroll to position [606, 0]
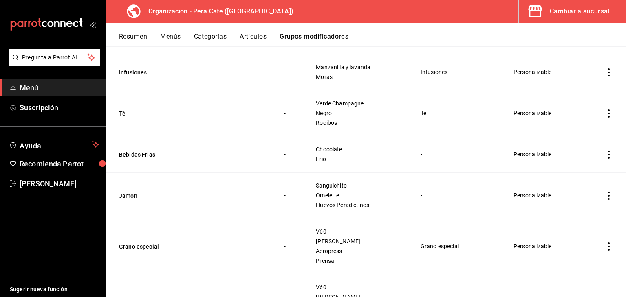
click at [424, 155] on icon "actions" at bounding box center [609, 155] width 8 height 8
click at [424, 173] on span "Editar" at bounding box center [578, 173] width 21 height 9
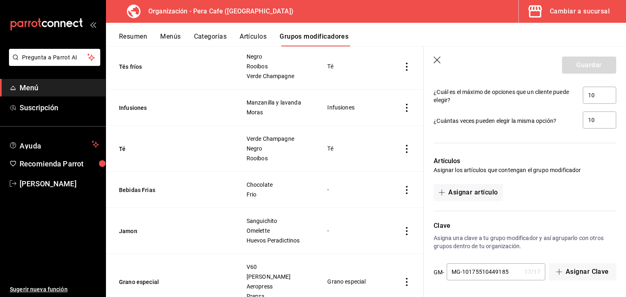
scroll to position [472, 0]
click at [424, 188] on button "Asignar artículo" at bounding box center [468, 192] width 69 height 17
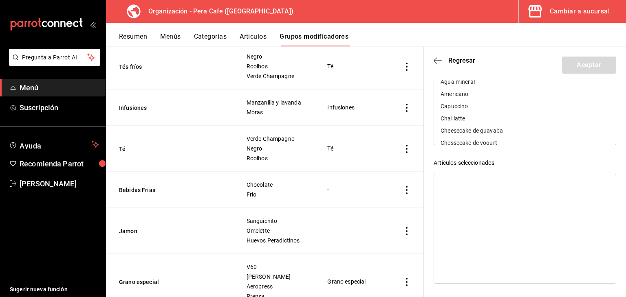
scroll to position [0, 0]
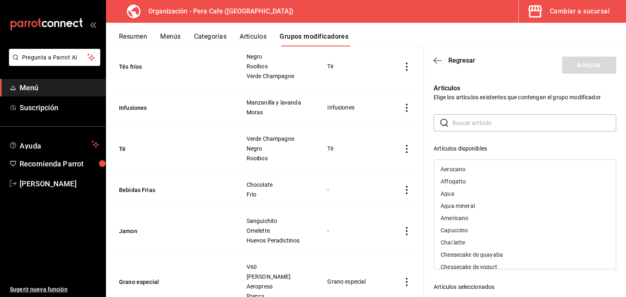
click at [424, 108] on div "Artículos Elige los artículos existentes que contengan el grupo modificador ​ ​…" at bounding box center [520, 240] width 192 height 332
click at [424, 62] on header "Regresar Aceptar" at bounding box center [525, 63] width 202 height 33
click at [424, 61] on icon "button" at bounding box center [438, 60] width 8 height 0
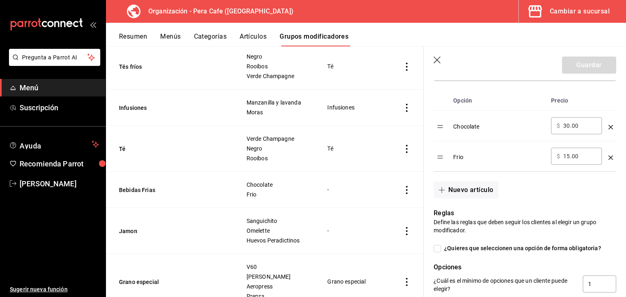
scroll to position [258, 0]
click at [424, 191] on button "Nuevo artículo" at bounding box center [466, 190] width 64 height 17
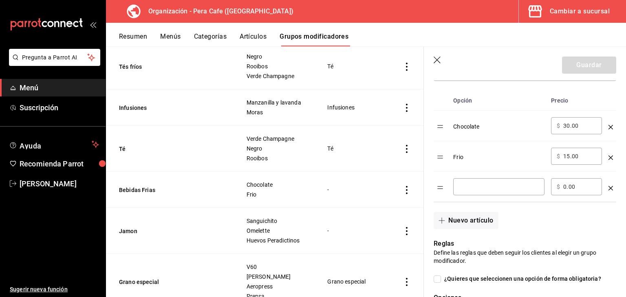
click at [424, 189] on icon "optionsTable" at bounding box center [610, 188] width 4 height 4
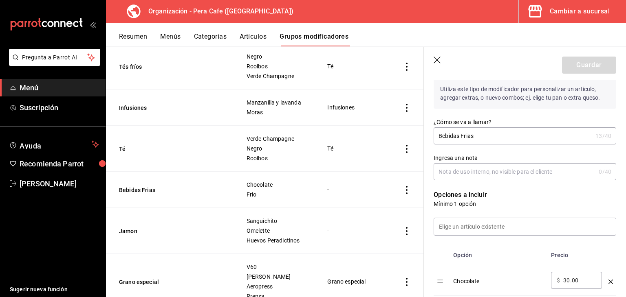
scroll to position [102, 0]
click at [424, 232] on input at bounding box center [525, 227] width 182 height 17
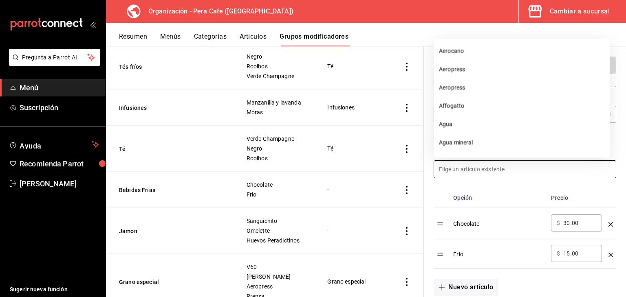
scroll to position [161, 0]
click at [424, 200] on th "Precio" at bounding box center [576, 198] width 57 height 20
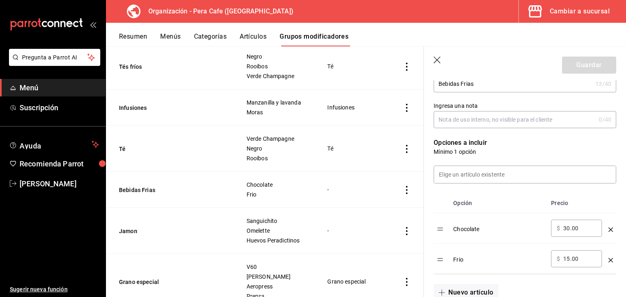
scroll to position [0, 0]
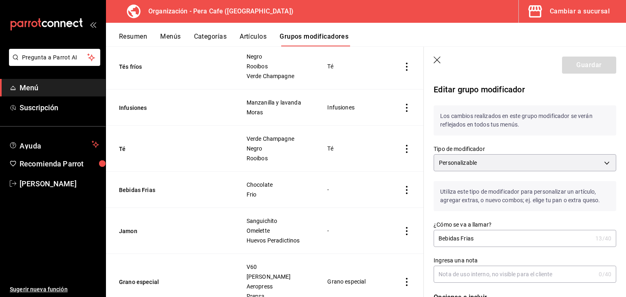
click at [424, 61] on icon "button" at bounding box center [438, 61] width 8 height 8
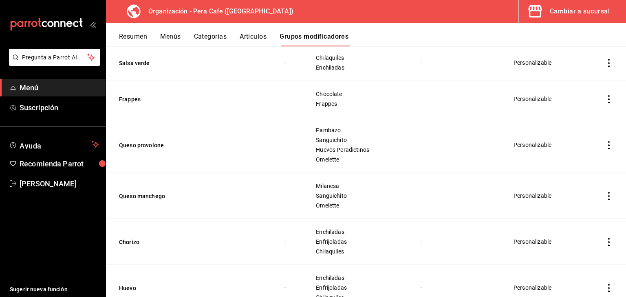
scroll to position [1102, 0]
click at [424, 97] on icon "actions" at bounding box center [609, 100] width 8 height 8
click at [424, 87] on div at bounding box center [313, 148] width 626 height 297
click at [424, 98] on icon "actions" at bounding box center [609, 100] width 8 height 8
click at [424, 118] on li "Editar" at bounding box center [570, 117] width 49 height 17
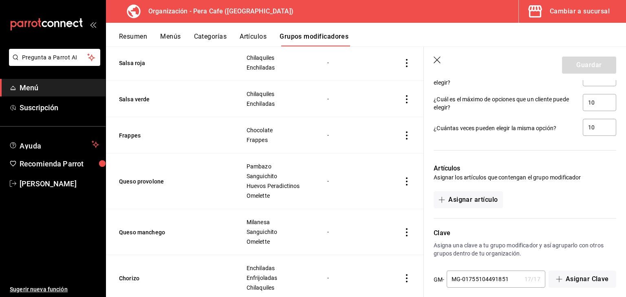
scroll to position [465, 0]
click at [424, 198] on button "Asignar artículo" at bounding box center [468, 199] width 69 height 17
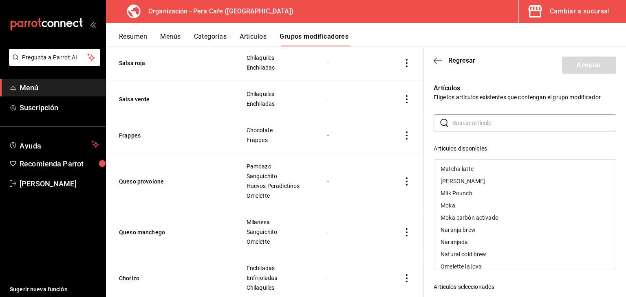
scroll to position [673, 0]
click at [424, 219] on div "Moka carbón activado" at bounding box center [470, 218] width 58 height 6
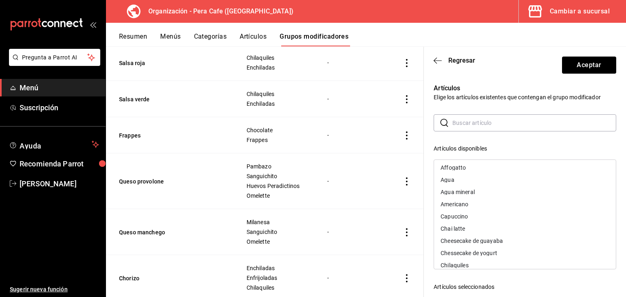
scroll to position [14, 0]
click at [424, 227] on div "Chai latte" at bounding box center [525, 229] width 182 height 12
click at [424, 126] on input "text" at bounding box center [534, 123] width 164 height 16
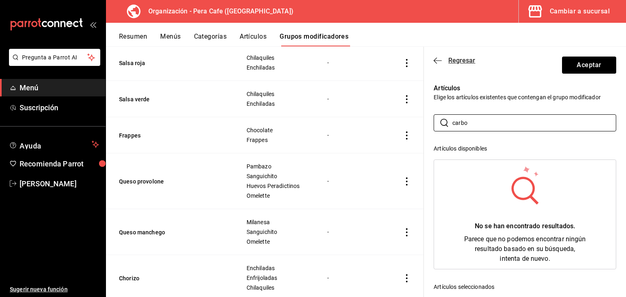
type input "carbo"
click at [424, 57] on span "Regresar" at bounding box center [455, 61] width 42 height 8
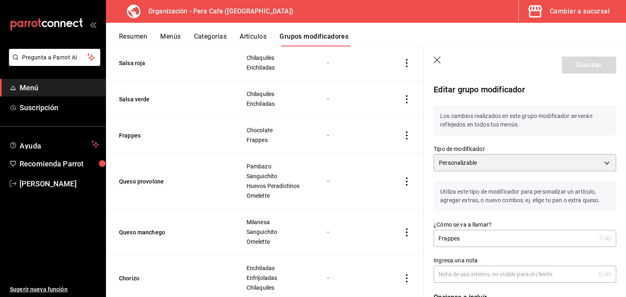
click at [424, 59] on icon "button" at bounding box center [438, 61] width 8 height 8
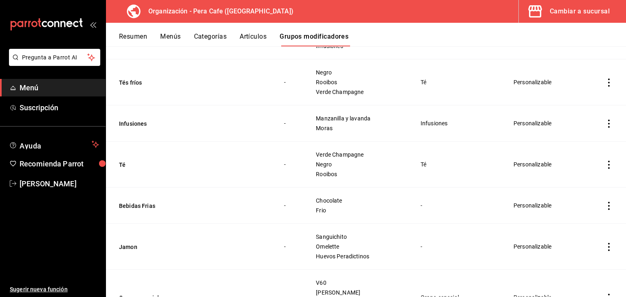
scroll to position [557, 0]
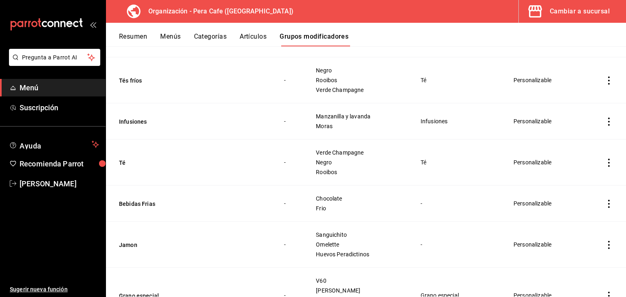
click at [424, 201] on icon "actions" at bounding box center [609, 204] width 8 height 8
click at [424, 207] on div at bounding box center [313, 148] width 626 height 297
click at [424, 204] on icon "actions" at bounding box center [609, 204] width 8 height 8
click at [424, 226] on span "Editar" at bounding box center [578, 222] width 21 height 9
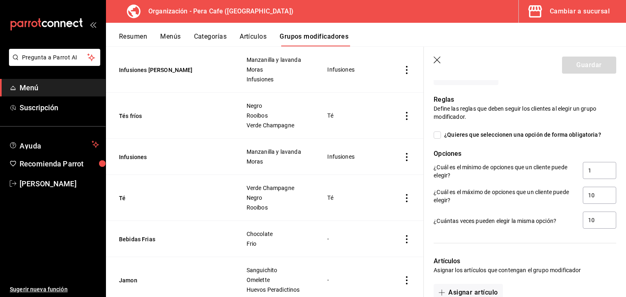
scroll to position [472, 0]
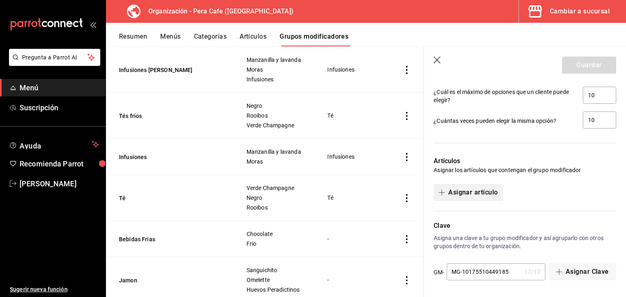
click at [424, 190] on button "Asignar artículo" at bounding box center [468, 192] width 69 height 17
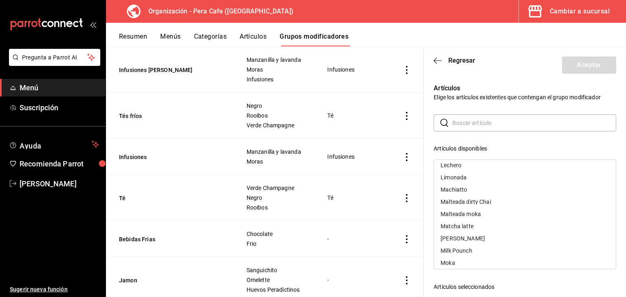
scroll to position [617, 0]
click at [424, 224] on div "Matcha latte" at bounding box center [525, 225] width 182 height 12
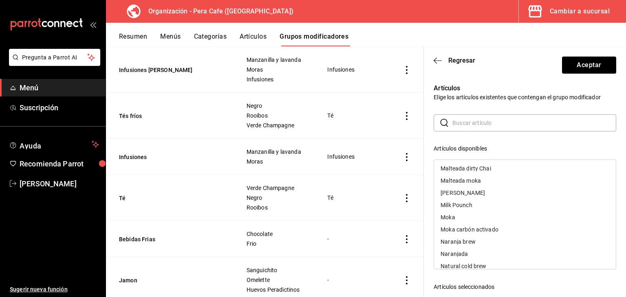
scroll to position [650, 0]
click at [424, 224] on div "Moka carbón activado" at bounding box center [525, 228] width 182 height 12
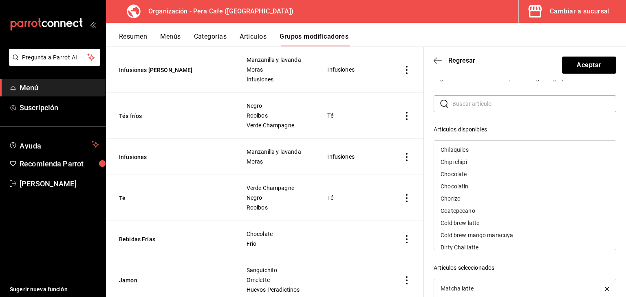
scroll to position [105, 0]
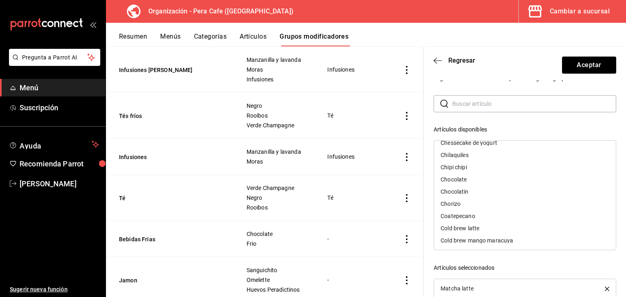
click at [424, 180] on div "Chocolate" at bounding box center [525, 180] width 182 height 12
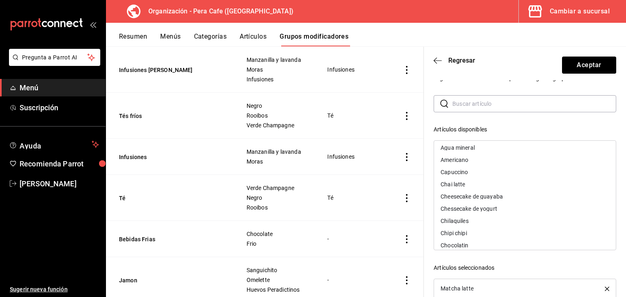
scroll to position [37, 0]
click at [424, 183] on div "Chai latte" at bounding box center [525, 186] width 182 height 12
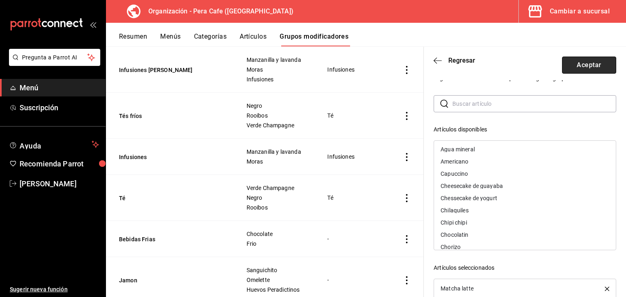
click at [424, 72] on button "Aceptar" at bounding box center [589, 65] width 54 height 17
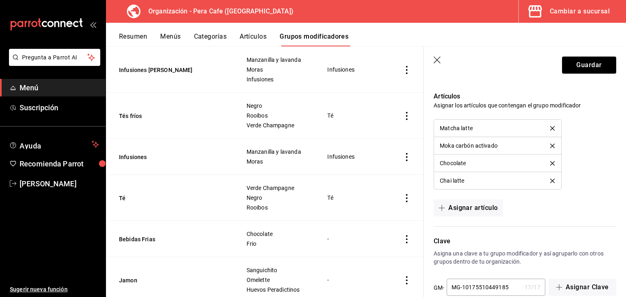
scroll to position [551, 0]
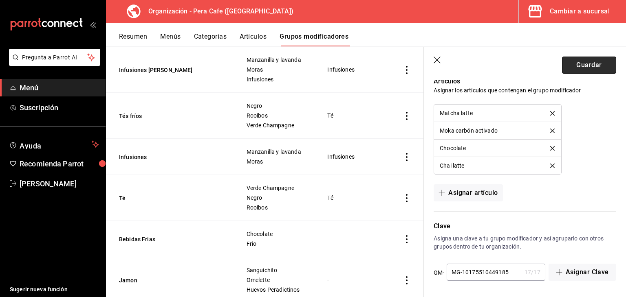
click at [424, 73] on button "Guardar" at bounding box center [589, 65] width 54 height 17
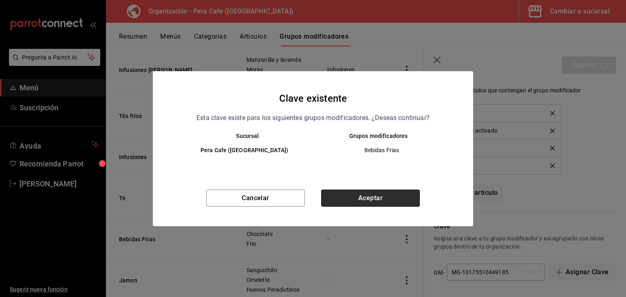
click at [376, 203] on button "Aceptar" at bounding box center [370, 198] width 99 height 17
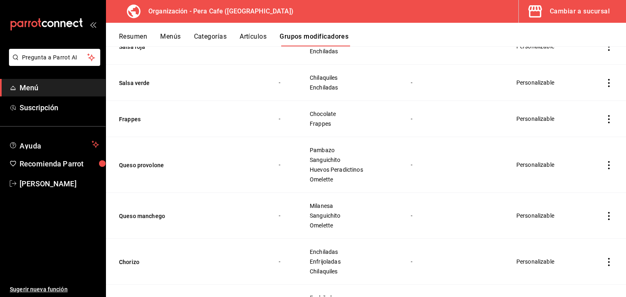
scroll to position [1102, 0]
click at [424, 118] on icon "actions" at bounding box center [609, 120] width 2 height 8
click at [424, 138] on span "Editar" at bounding box center [578, 136] width 21 height 9
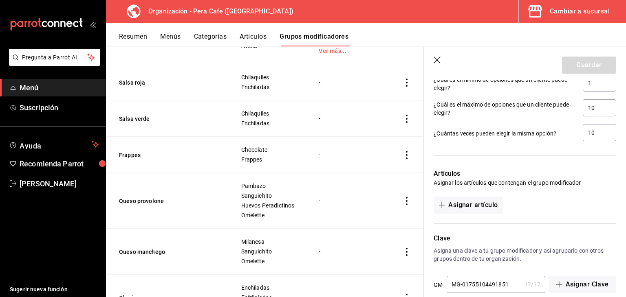
scroll to position [472, 0]
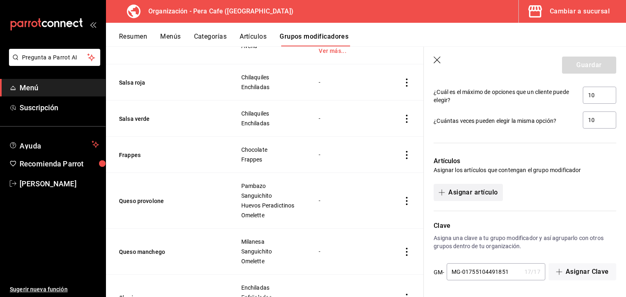
click at [424, 194] on button "Asignar artículo" at bounding box center [468, 192] width 69 height 17
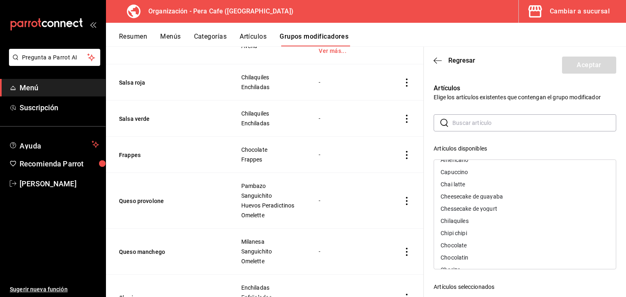
scroll to position [59, 0]
click at [424, 182] on div "Chai latte" at bounding box center [525, 184] width 182 height 12
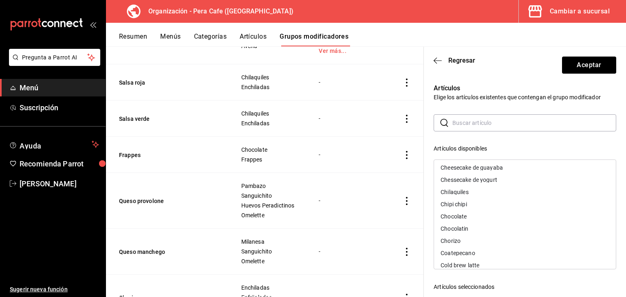
scroll to position [76, 0]
click at [424, 218] on div "Chocolate" at bounding box center [525, 216] width 182 height 12
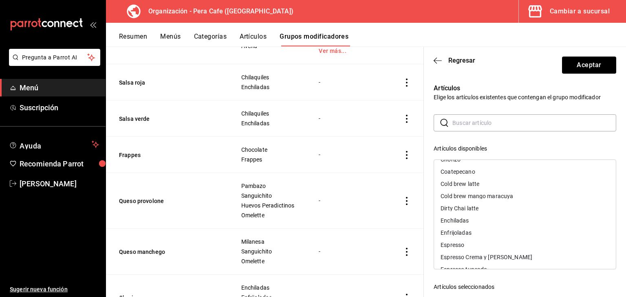
scroll to position [145, 0]
click at [424, 211] on div "Dirty Chai latte" at bounding box center [525, 208] width 182 height 12
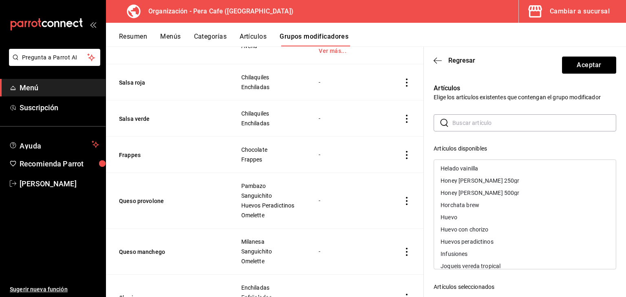
scroll to position [356, 0]
click at [424, 203] on div "Horchata brew" at bounding box center [460, 205] width 39 height 6
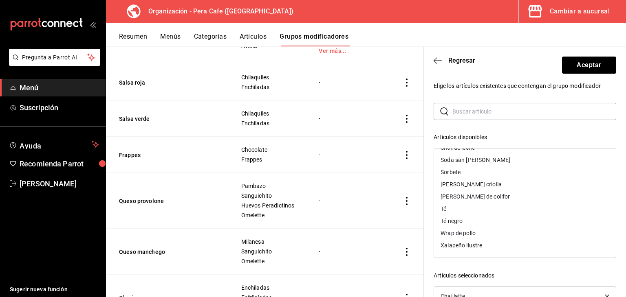
scroll to position [12, 0]
click at [424, 71] on button "Aceptar" at bounding box center [589, 65] width 54 height 17
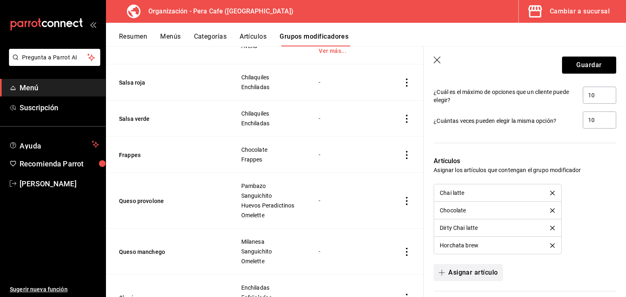
click at [424, 271] on button "Asignar artículo" at bounding box center [468, 272] width 69 height 17
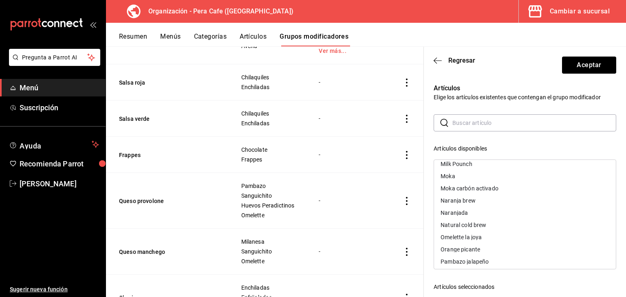
scroll to position [661, 0]
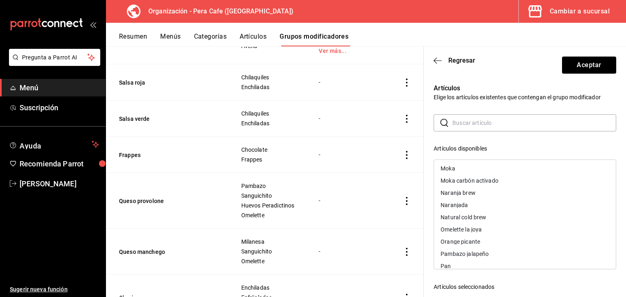
click at [424, 175] on div "Moka carbón activado" at bounding box center [525, 181] width 182 height 12
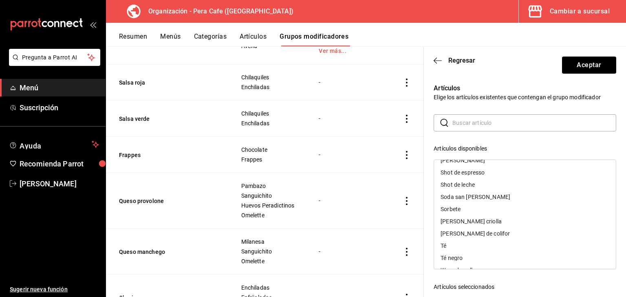
scroll to position [915, 0]
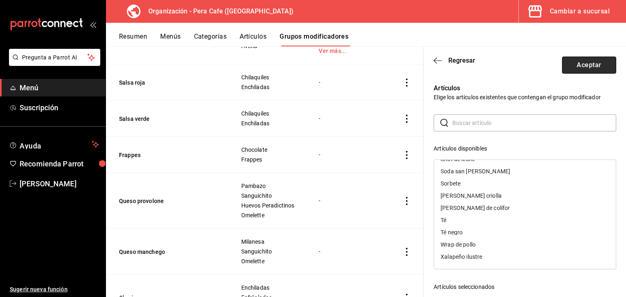
click at [424, 66] on button "Aceptar" at bounding box center [589, 65] width 54 height 17
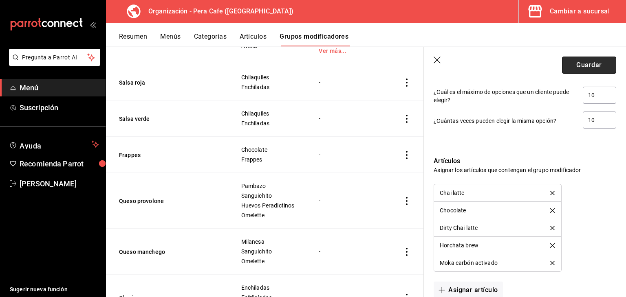
click at [424, 69] on button "Guardar" at bounding box center [589, 65] width 54 height 17
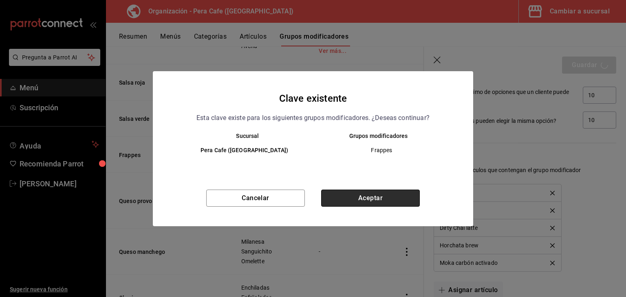
click at [398, 199] on button "Aceptar" at bounding box center [370, 198] width 99 height 17
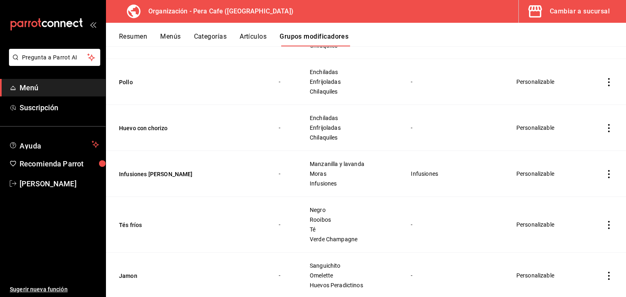
scroll to position [1404, 0]
click at [249, 36] on button "Artículos" at bounding box center [253, 40] width 27 height 14
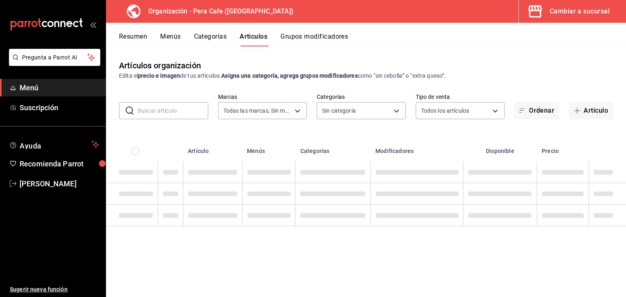
type input "ada2079d-fc08-43d5-b941-5b394cdf255a"
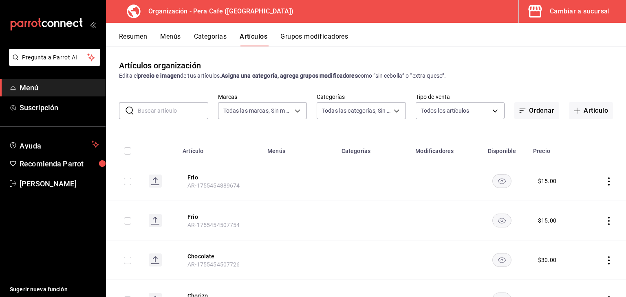
type input "19916d35-f607-40f7-96f1-5032549ed3f5,6cc4be6b-cb37-478d-be98-5d5842066b0c,64d02…"
click at [212, 36] on button "Categorías" at bounding box center [210, 40] width 33 height 14
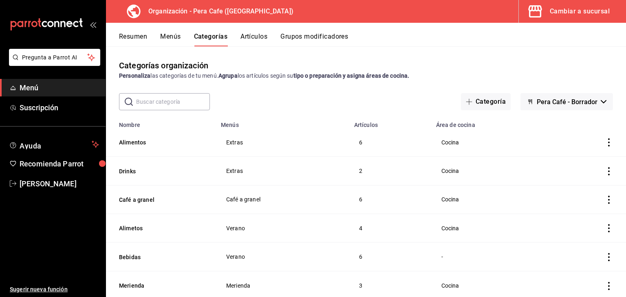
click at [179, 41] on button "Menús" at bounding box center [170, 40] width 20 height 14
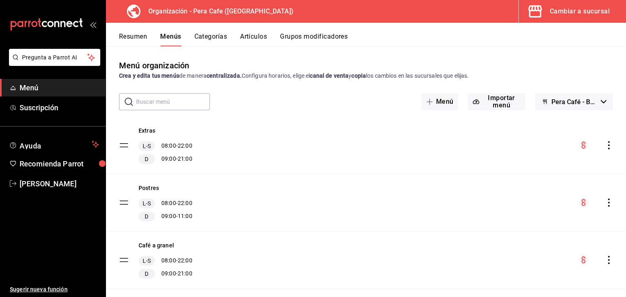
click at [29, 85] on span "Menú" at bounding box center [59, 87] width 79 height 11
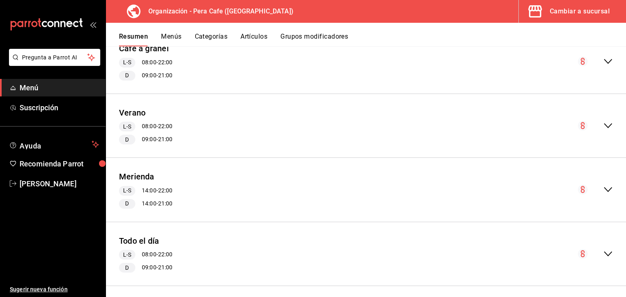
scroll to position [703, 0]
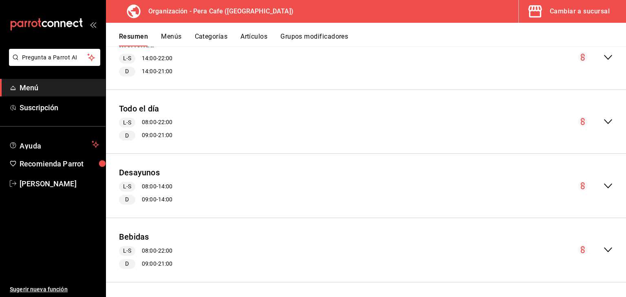
click at [247, 41] on button "Artículos" at bounding box center [253, 40] width 27 height 14
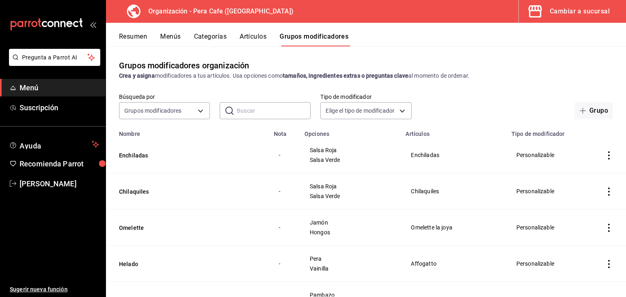
click at [424, 197] on td "Personalizable" at bounding box center [549, 192] width 85 height 36
click at [424, 154] on icon "actions" at bounding box center [609, 156] width 8 height 8
click at [424, 141] on div at bounding box center [313, 148] width 626 height 297
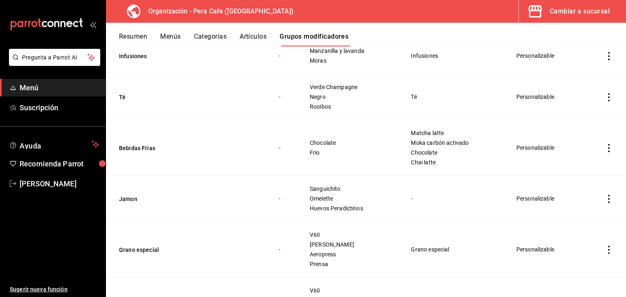
scroll to position [642, 0]
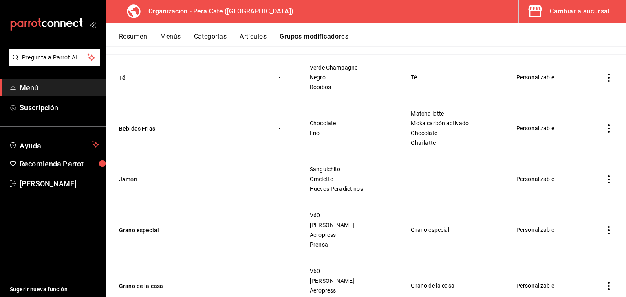
click at [424, 128] on icon "actions" at bounding box center [609, 129] width 2 height 8
click at [424, 145] on span "Editar" at bounding box center [578, 147] width 21 height 9
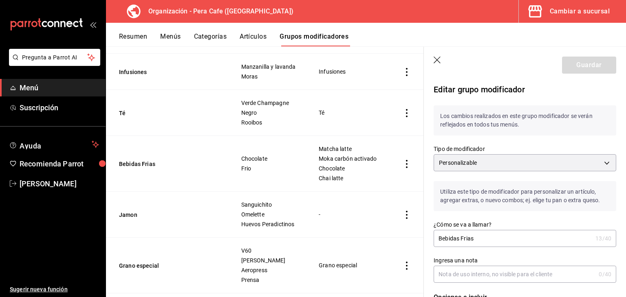
click at [424, 59] on icon "button" at bounding box center [437, 60] width 7 height 7
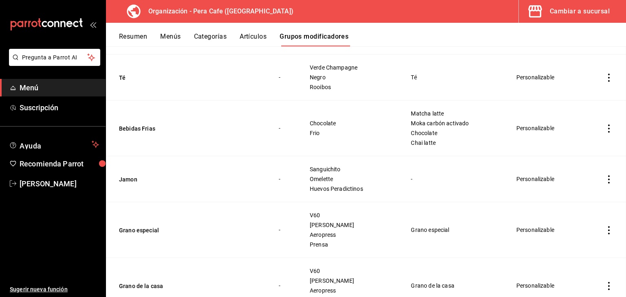
scroll to position [634, 0]
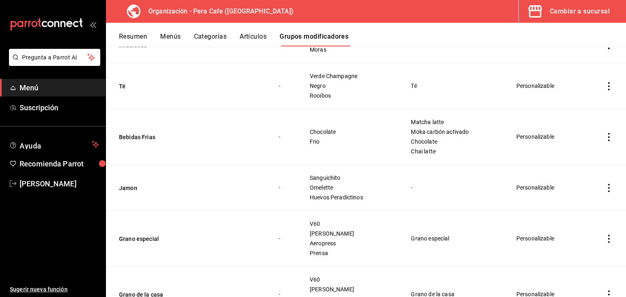
click at [424, 137] on icon "actions" at bounding box center [609, 137] width 8 height 8
click at [424, 175] on span "Duplicar" at bounding box center [578, 172] width 21 height 9
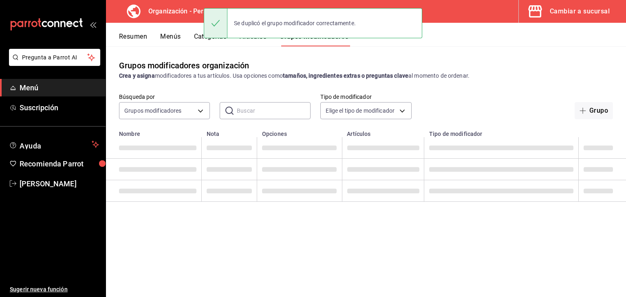
scroll to position [0, 0]
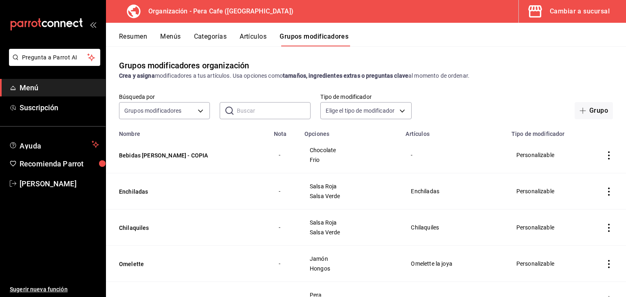
click at [424, 155] on icon "actions" at bounding box center [609, 156] width 8 height 8
click at [424, 210] on div at bounding box center [560, 209] width 15 height 8
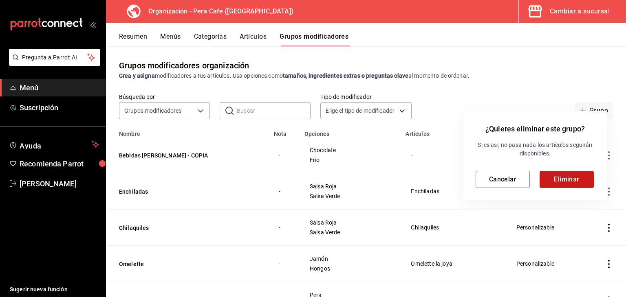
click at [424, 179] on button "Eliminar" at bounding box center [567, 179] width 54 height 17
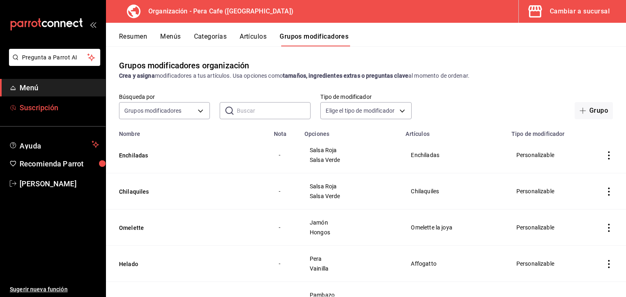
click at [39, 112] on span "Suscripción" at bounding box center [59, 107] width 79 height 11
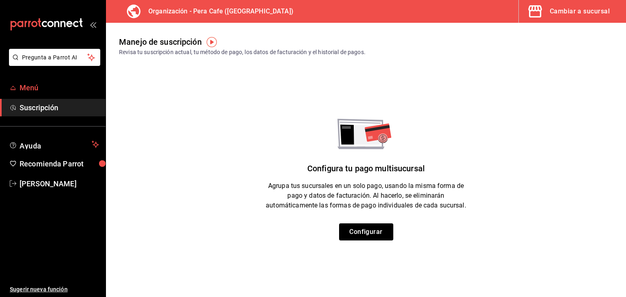
click at [33, 89] on span "Menú" at bounding box center [59, 87] width 79 height 11
